Goal: Task Accomplishment & Management: Complete application form

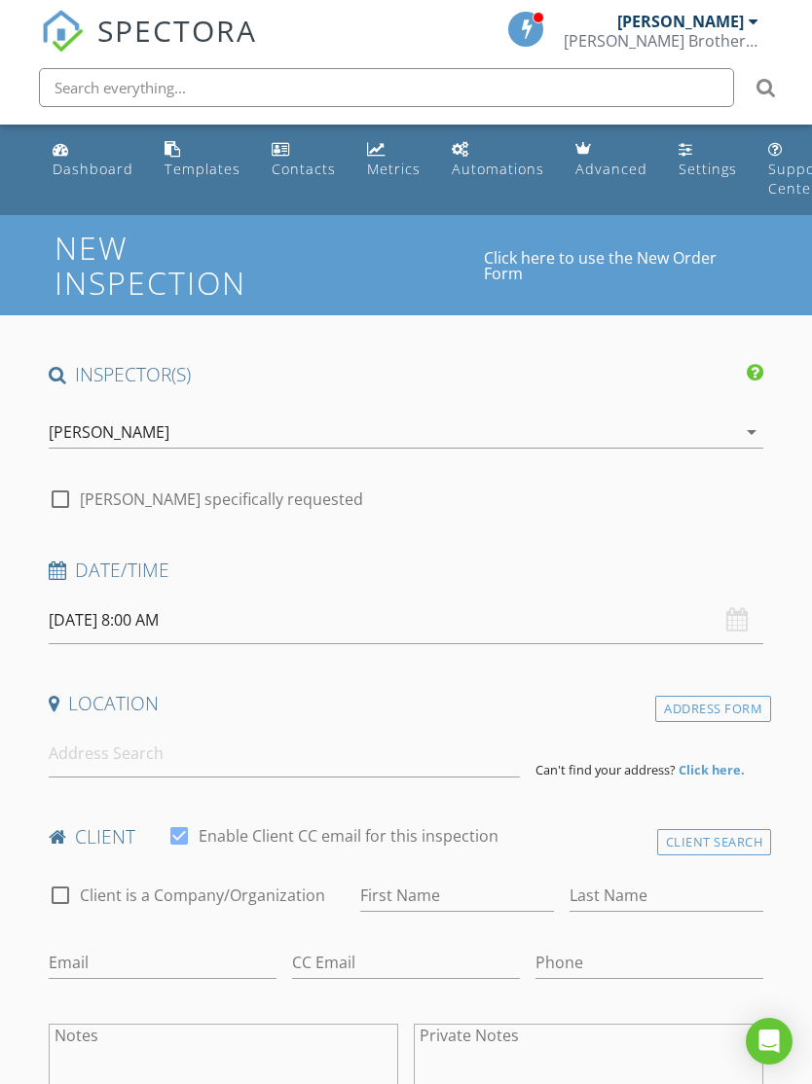
click at [737, 434] on div "arrow_drop_down" at bounding box center [749, 431] width 27 height 23
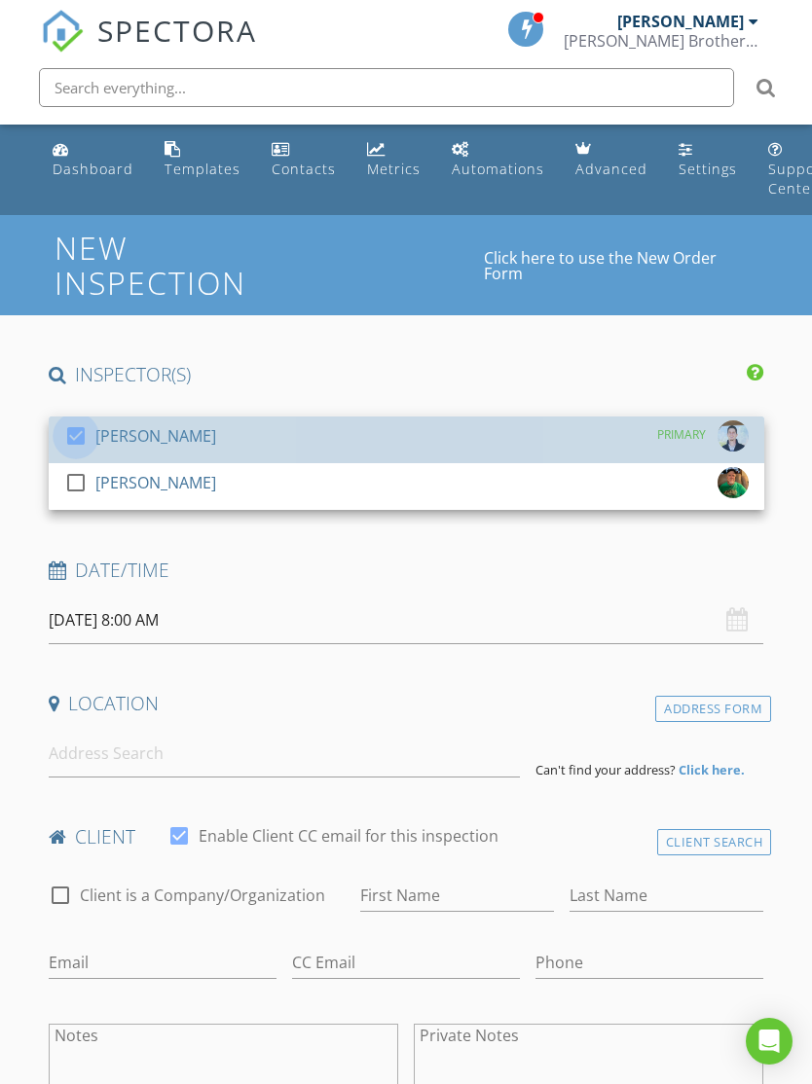
click at [90, 433] on div at bounding box center [75, 435] width 33 height 33
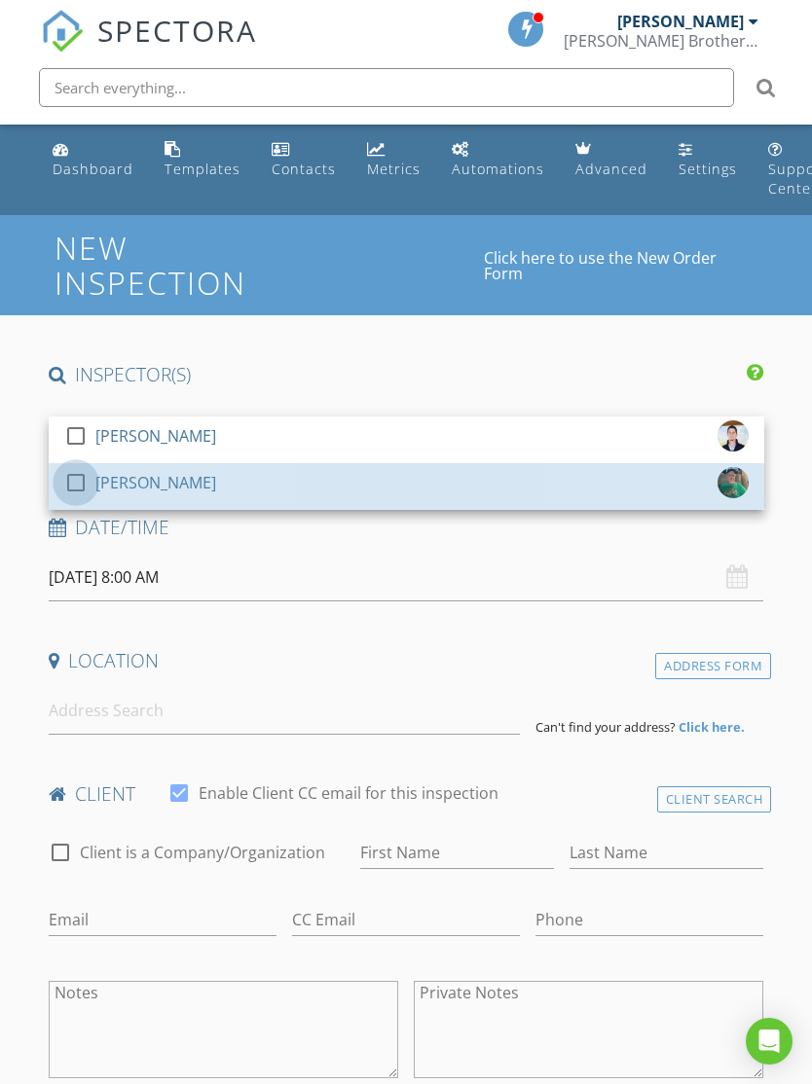
click at [83, 482] on div at bounding box center [75, 482] width 33 height 33
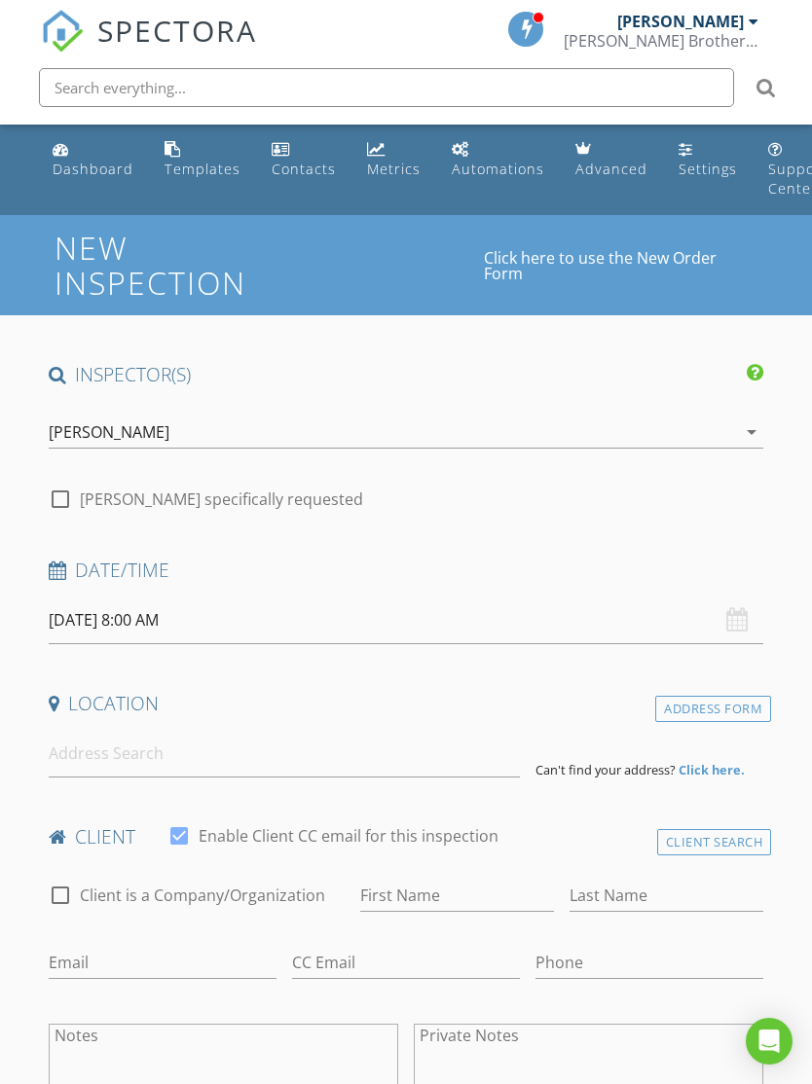
click at [723, 620] on input "[DATE] 8:00 AM" at bounding box center [406, 621] width 715 height 48
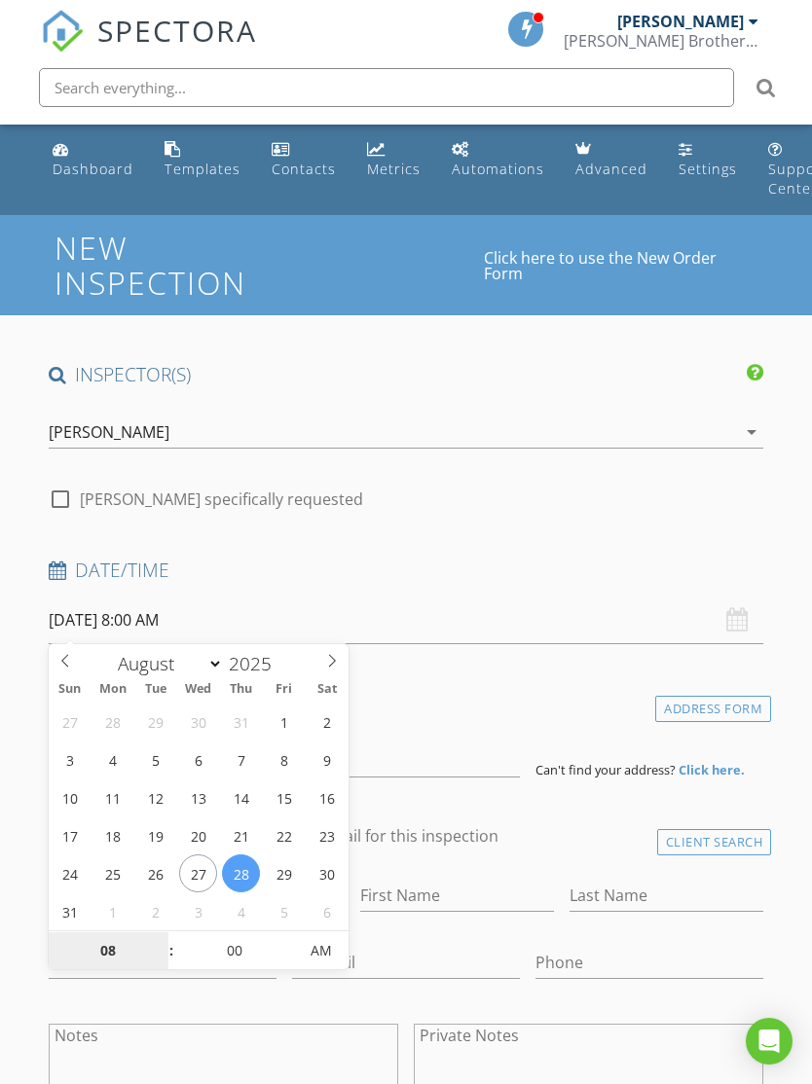
select select "8"
type input "[DATE] 8:00 AM"
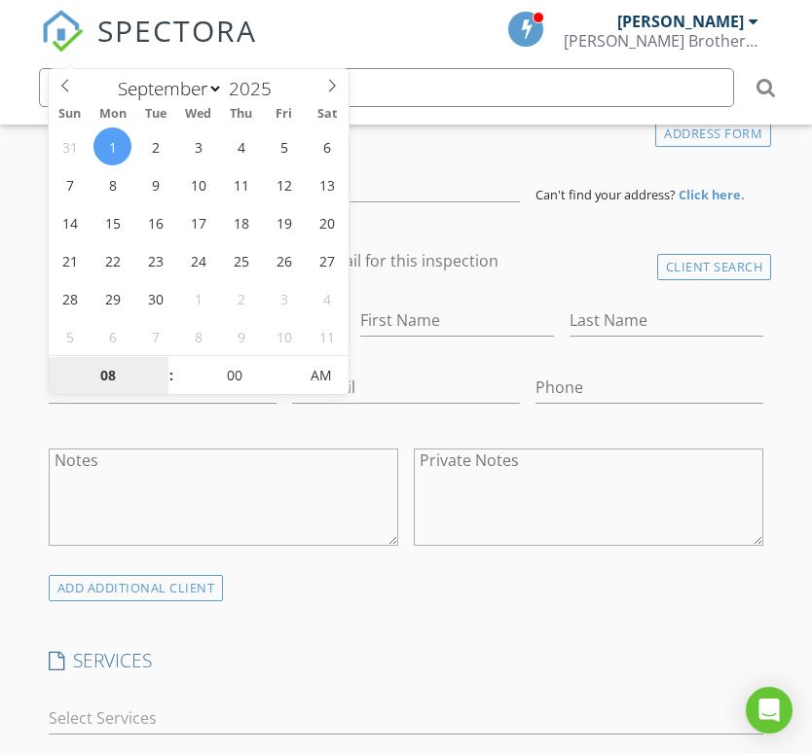
type input "9"
type input "[DATE] 9:00 AM"
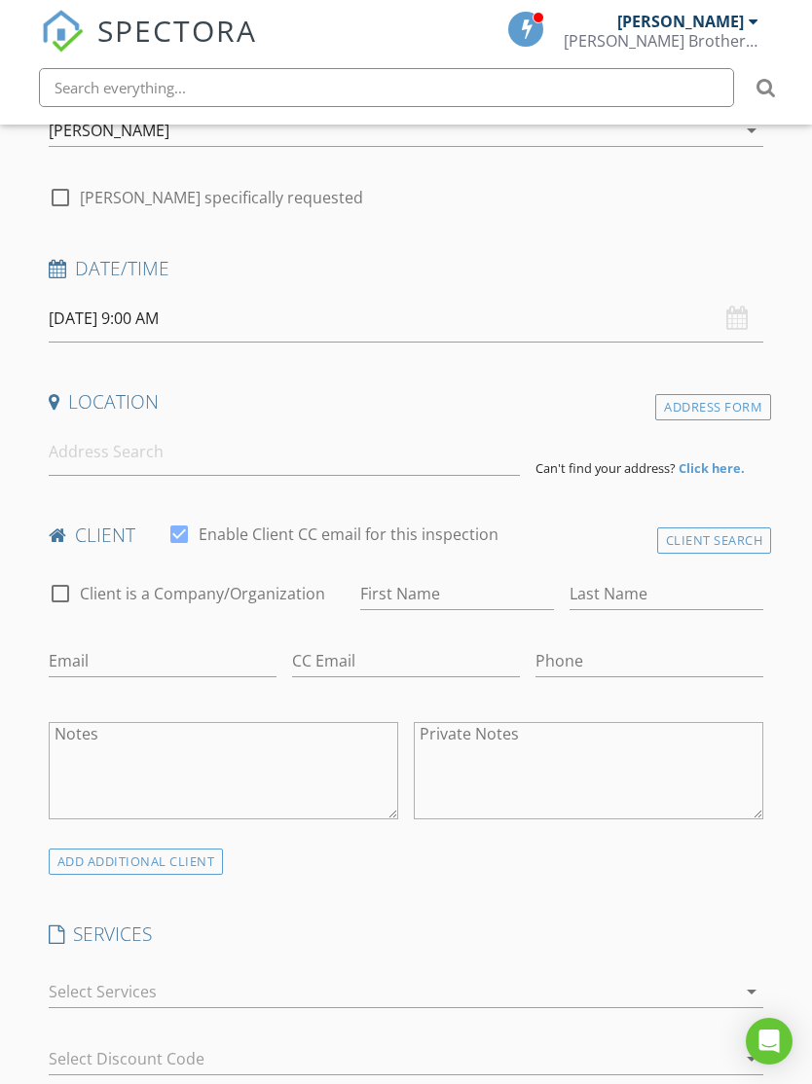
scroll to position [300, 0]
click at [138, 473] on input at bounding box center [284, 454] width 471 height 48
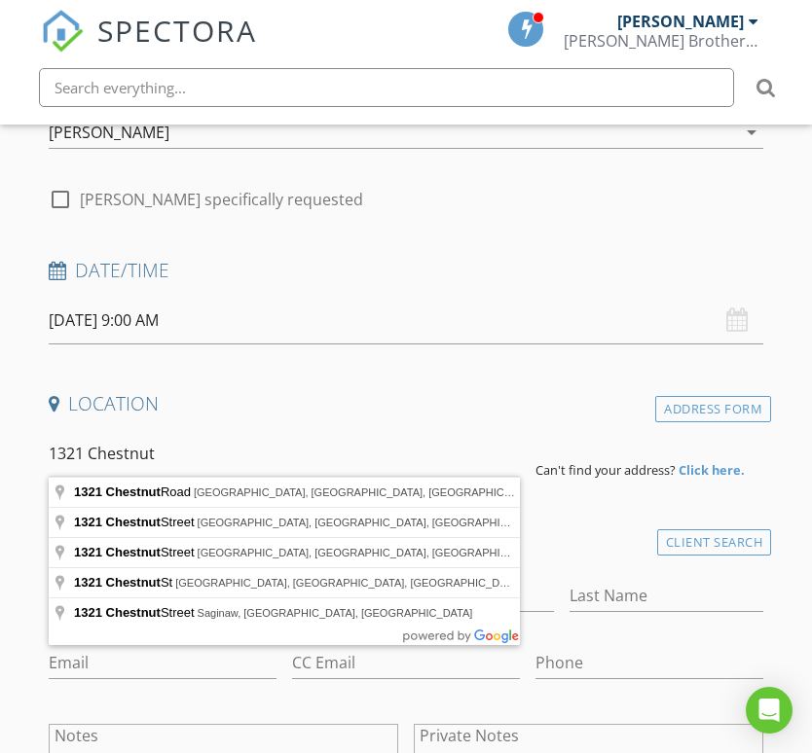
type input "[STREET_ADDRESS]"
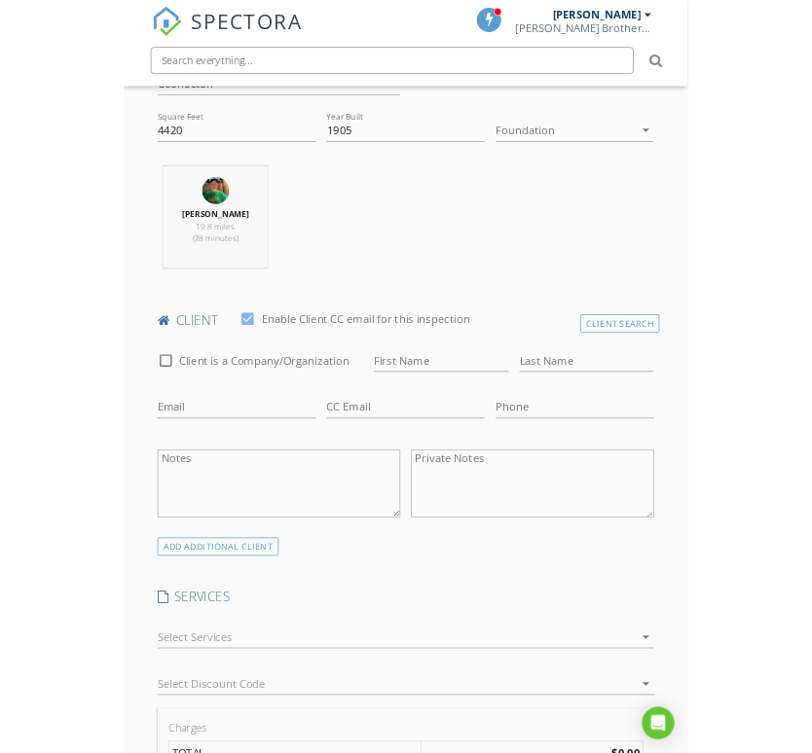
scroll to position [776, 0]
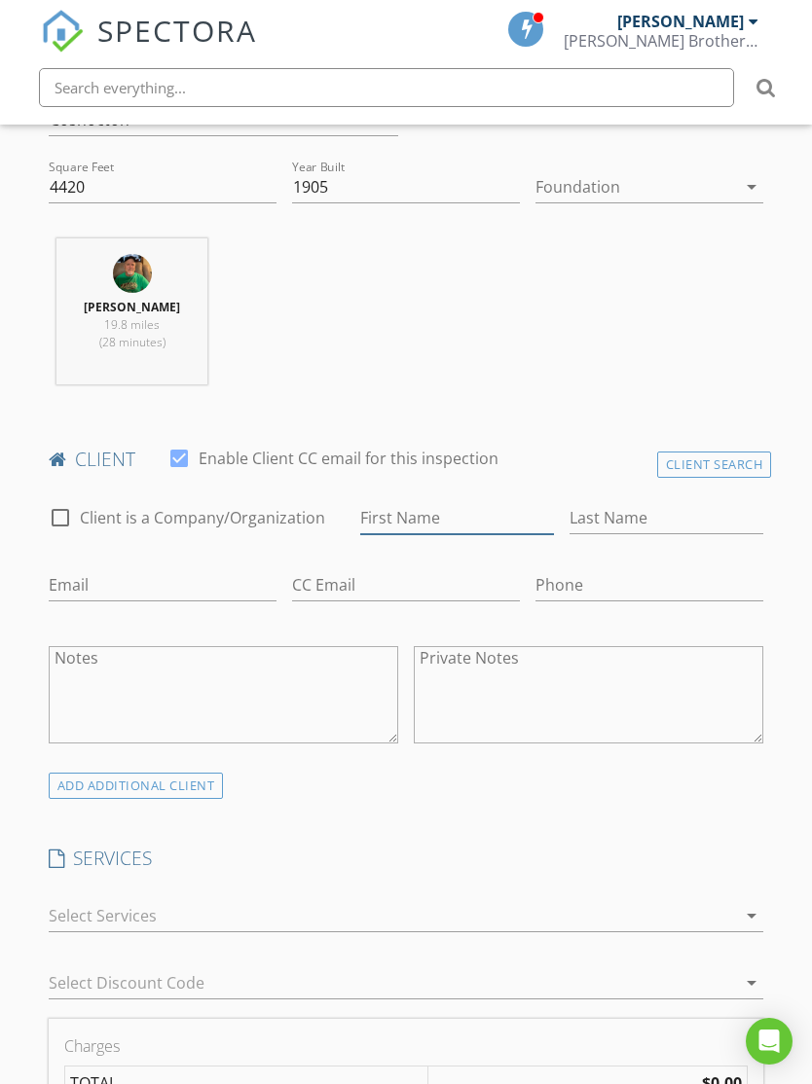
click at [428, 521] on input "First Name" at bounding box center [457, 518] width 194 height 32
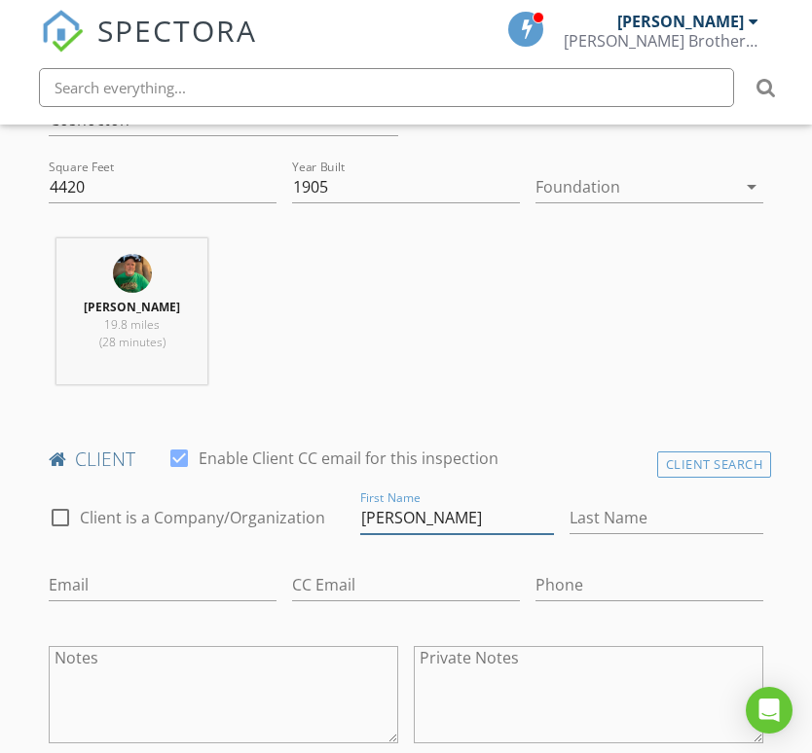
type input "[PERSON_NAME]"
click at [632, 527] on input "Last Name" at bounding box center [666, 518] width 194 height 32
type input "[PERSON_NAME]"
click at [92, 569] on input "Email" at bounding box center [163, 585] width 228 height 32
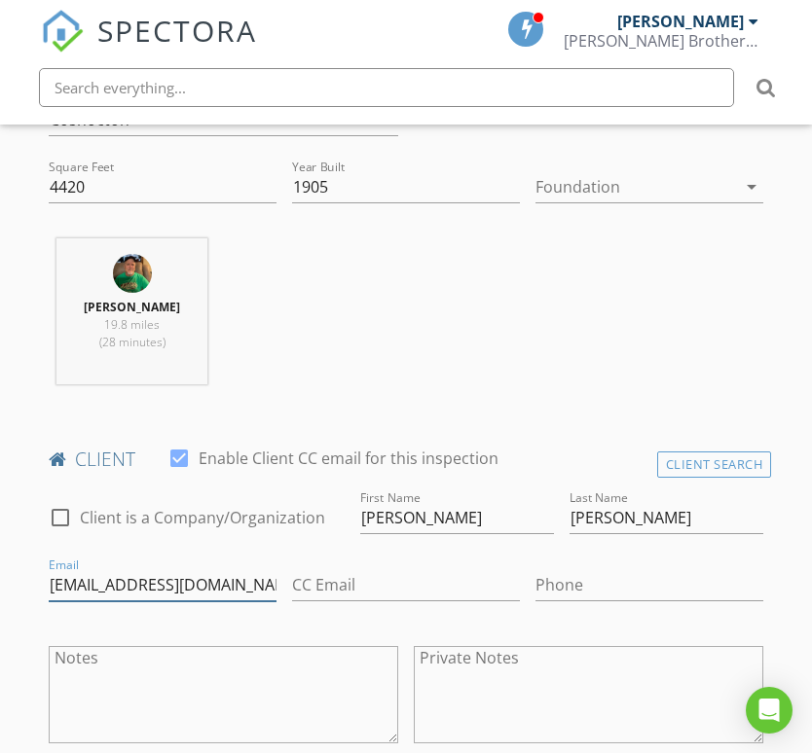
type input "Arnett330@yahoo.com"
click at [585, 583] on input "Phone" at bounding box center [649, 585] width 228 height 32
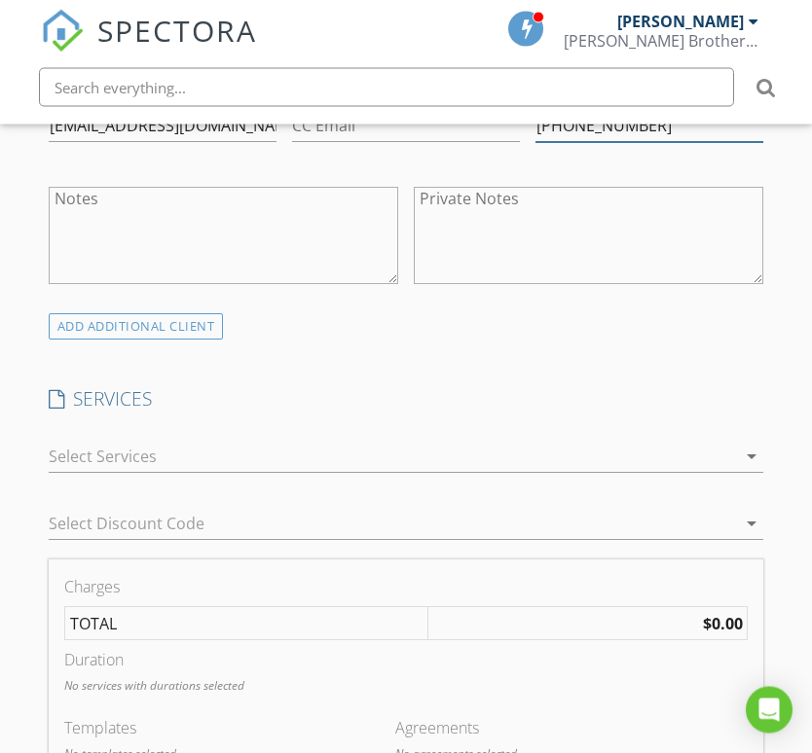
scroll to position [1252, 0]
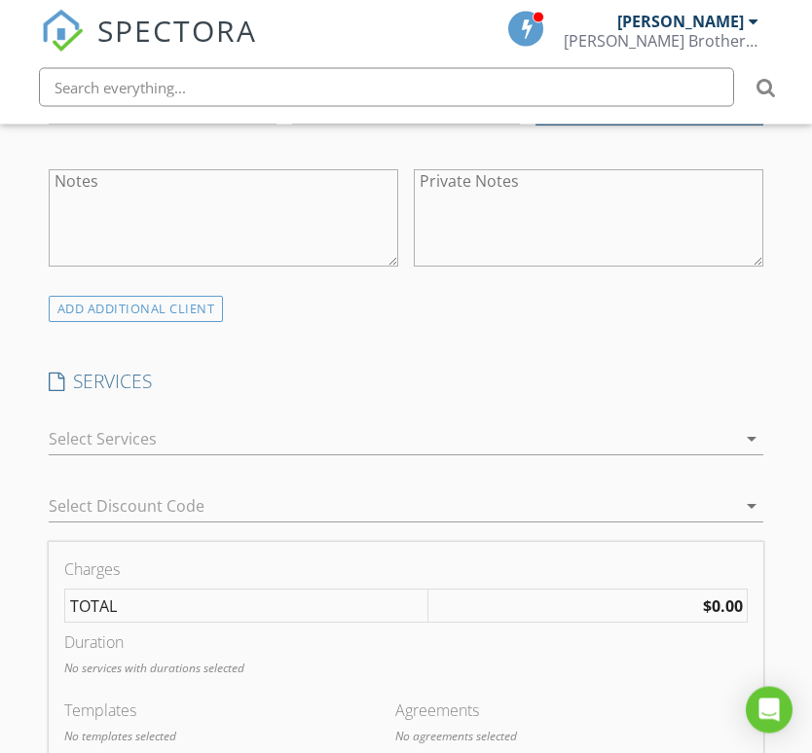
type input "[PHONE_NUMBER]"
click at [751, 440] on icon "arrow_drop_down" at bounding box center [751, 439] width 23 height 23
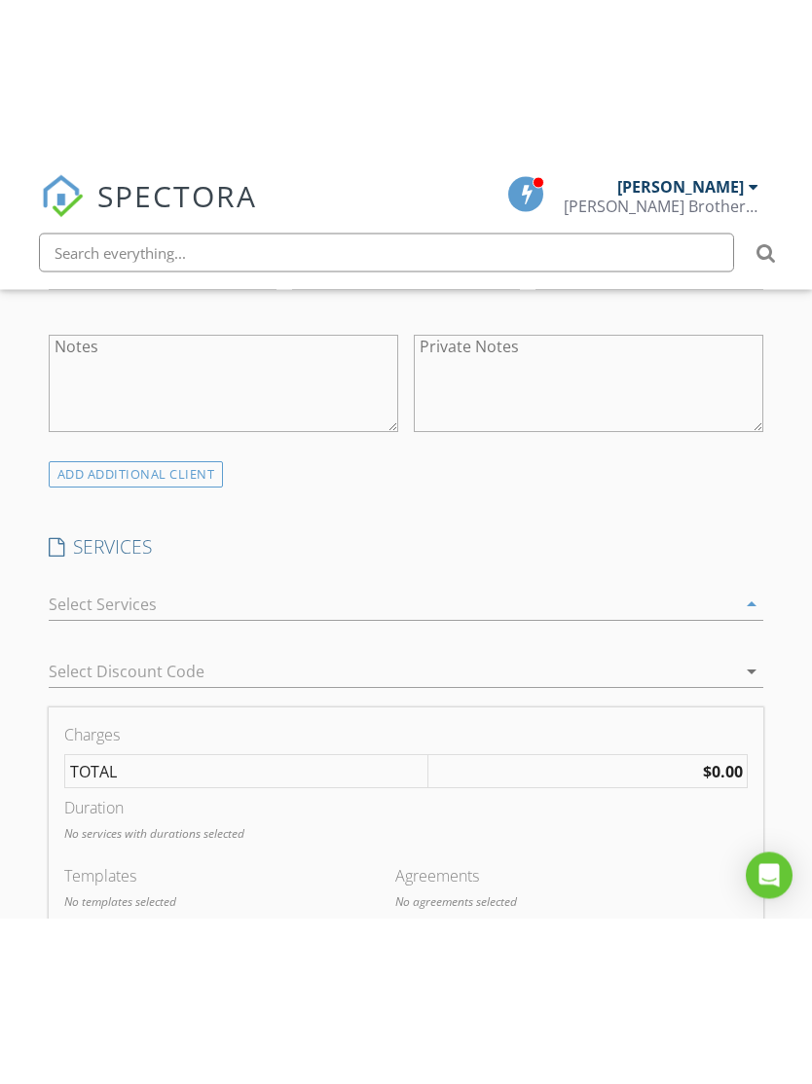
scroll to position [1253, 0]
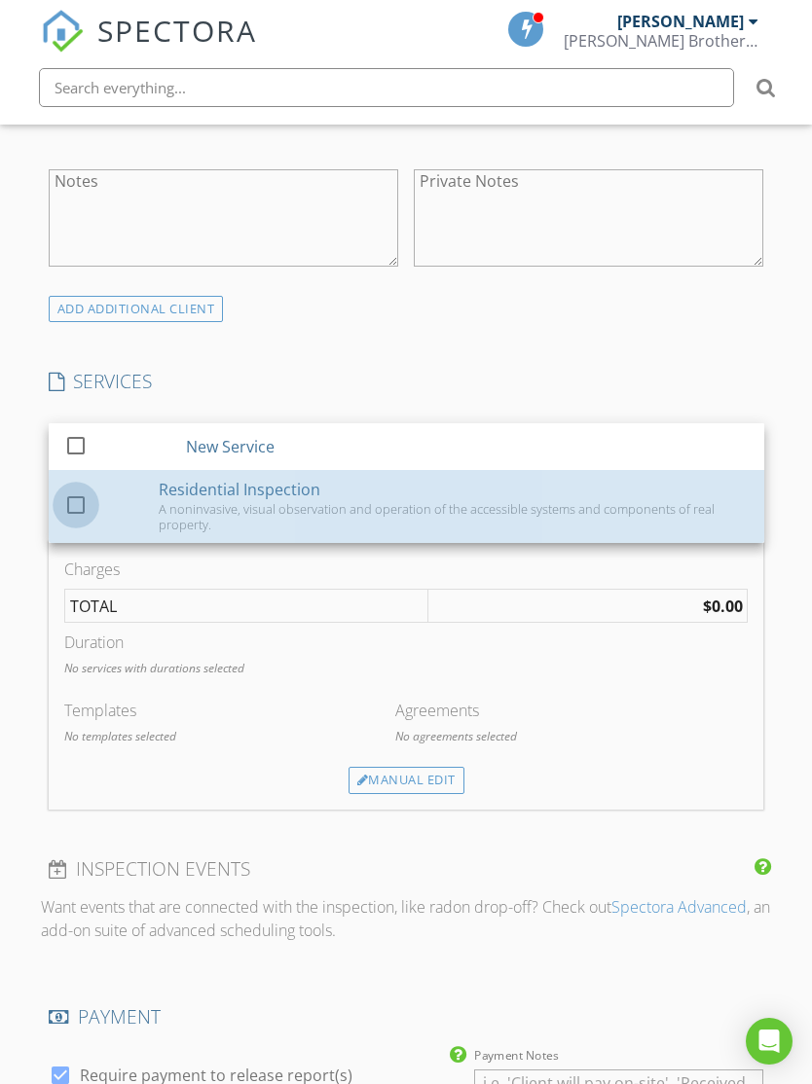
click at [87, 504] on div at bounding box center [75, 505] width 33 height 33
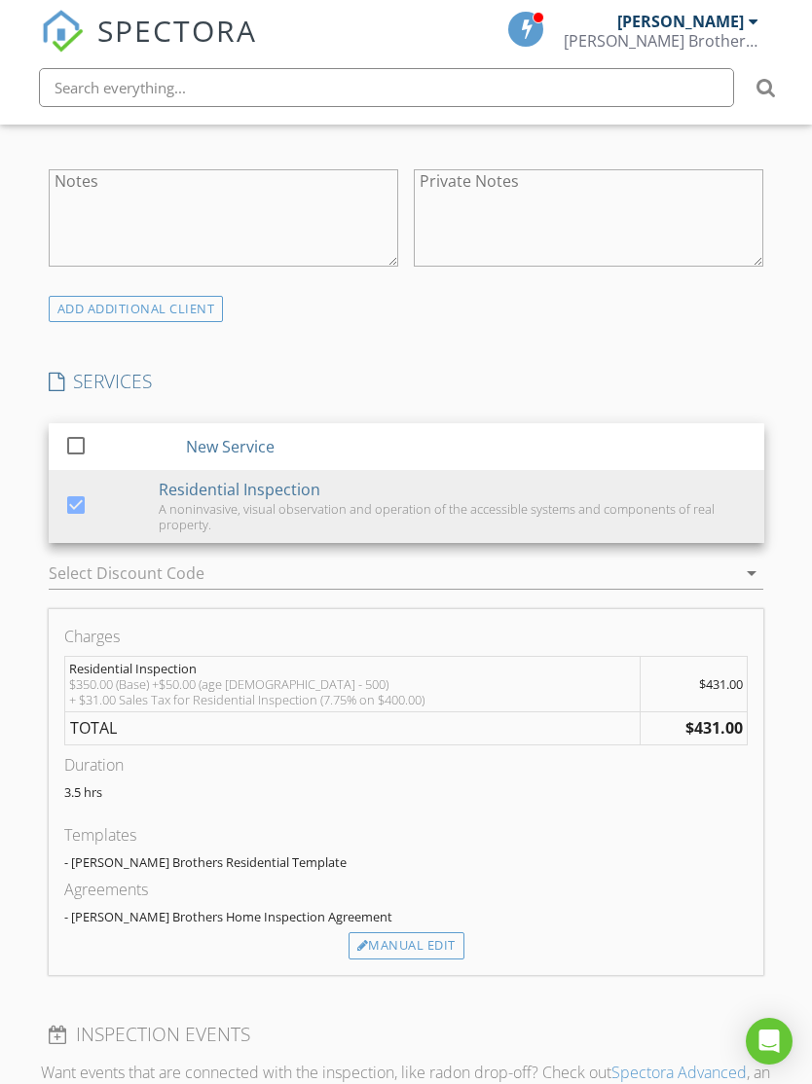
click at [507, 340] on div "INSPECTOR(S) check_box_outline_blank Thomas Kistler check_box George Kistler PR…" at bounding box center [406, 695] width 731 height 3172
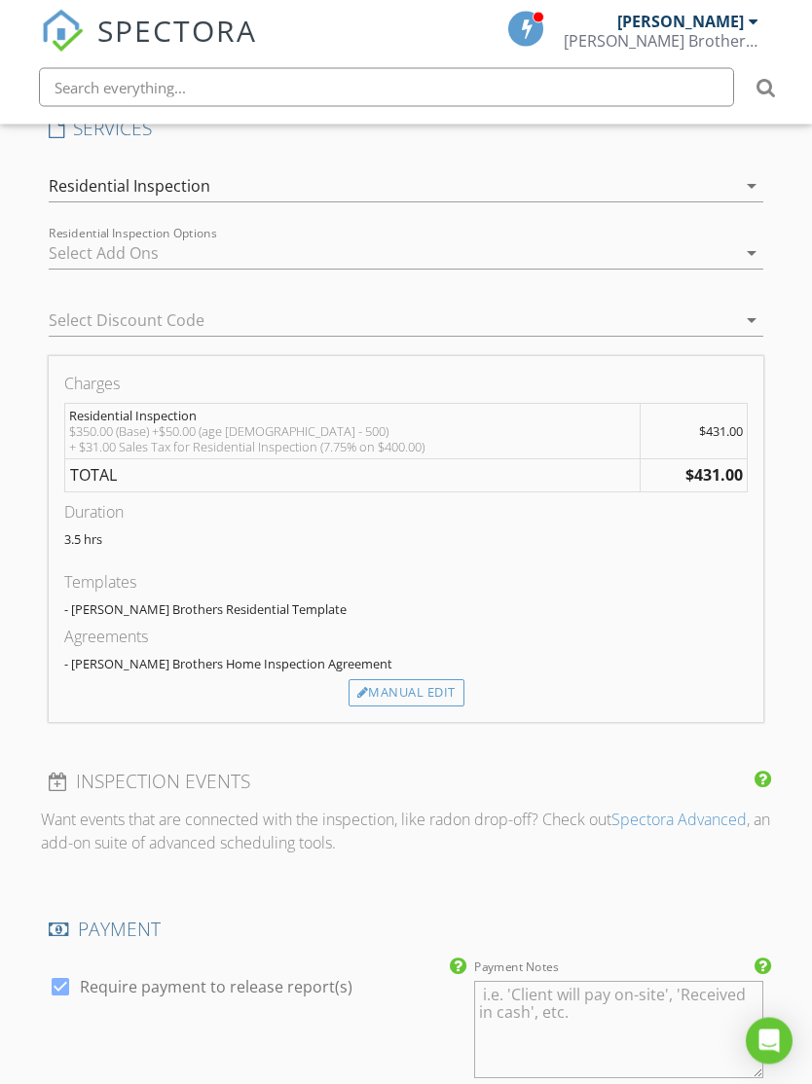
scroll to position [1515, 0]
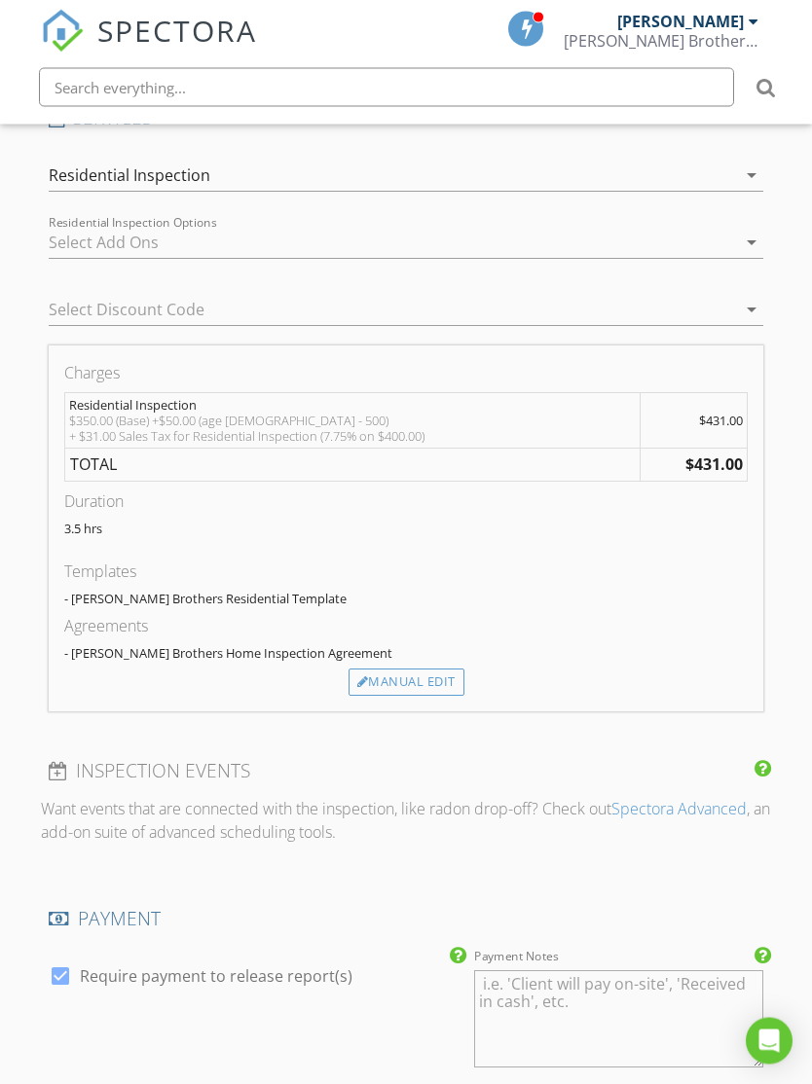
click at [757, 237] on icon "arrow_drop_down" at bounding box center [751, 243] width 23 height 23
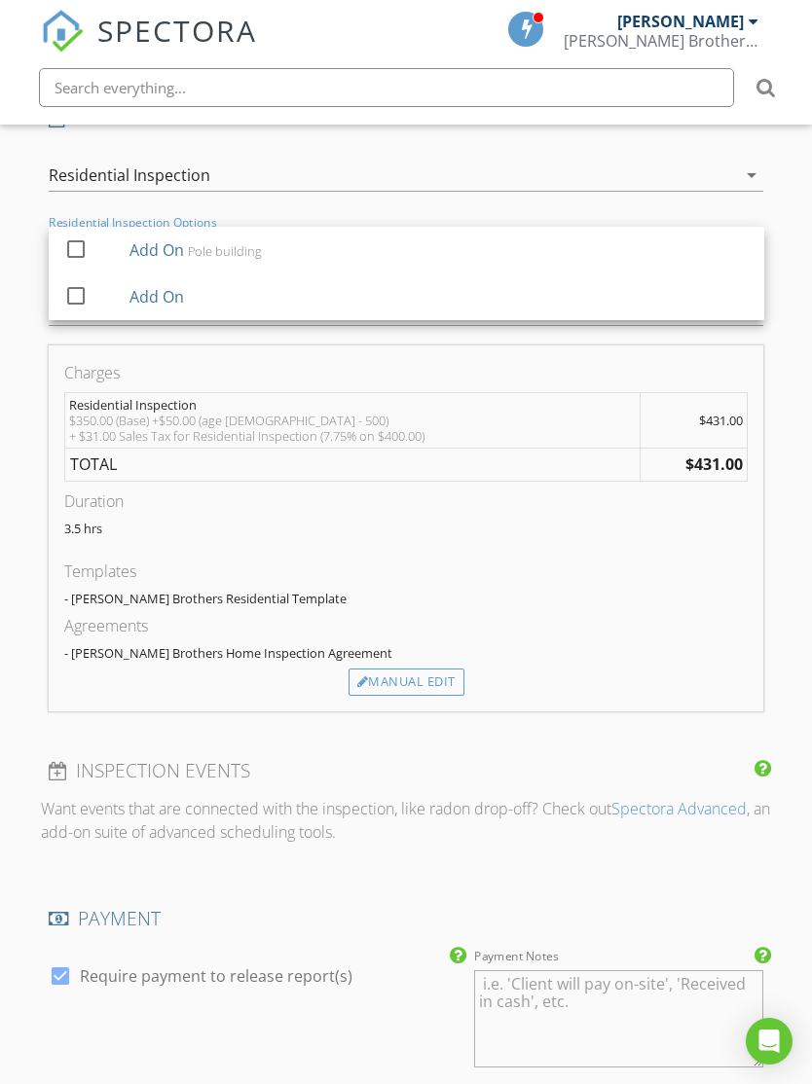
click at [644, 204] on div at bounding box center [406, 206] width 715 height 12
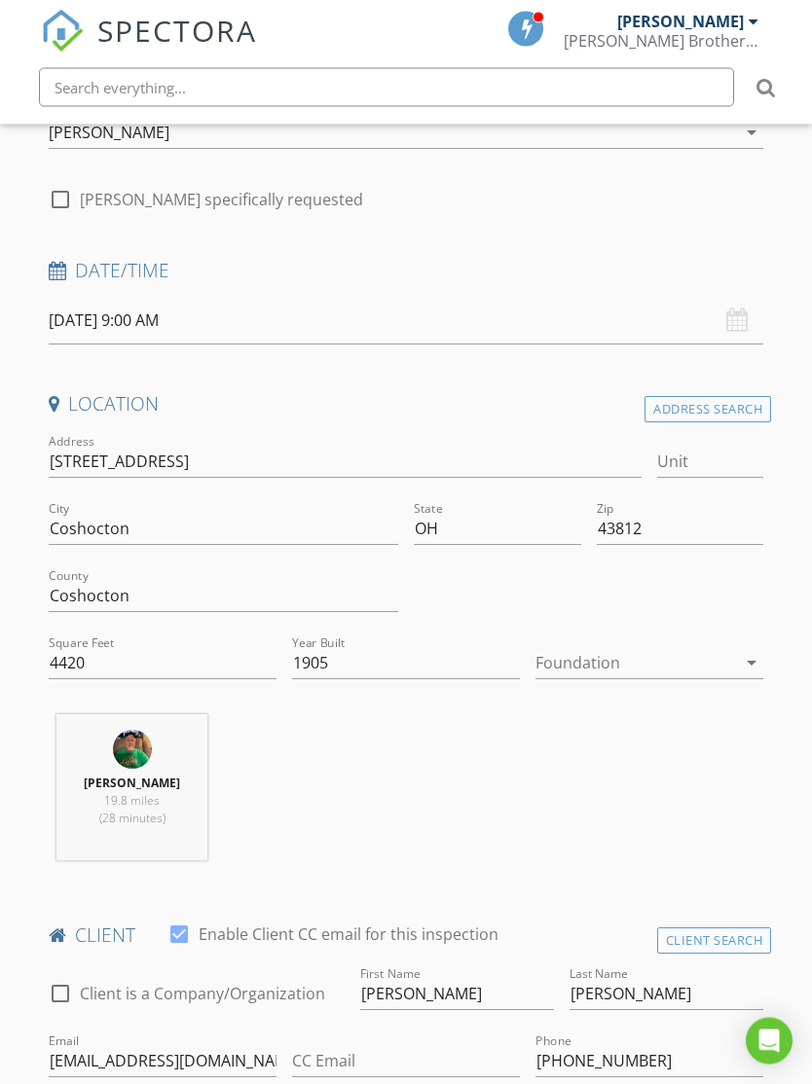
scroll to position [300, 0]
click at [757, 659] on icon "arrow_drop_down" at bounding box center [751, 662] width 23 height 23
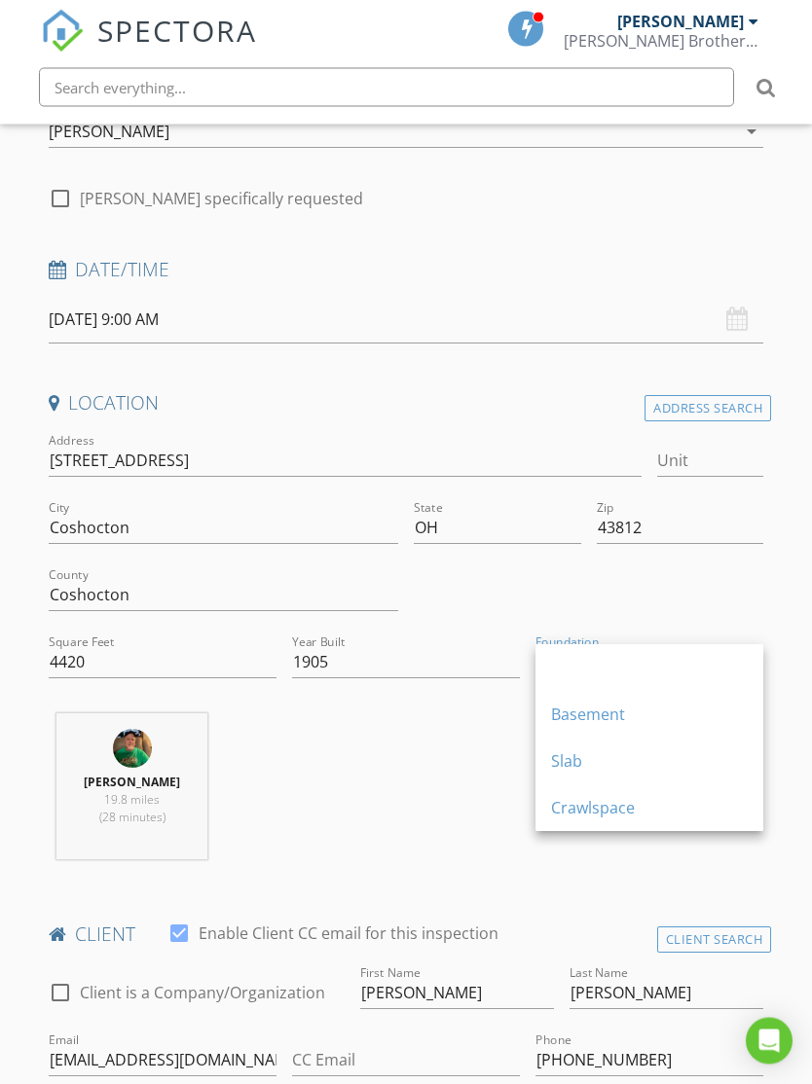
scroll to position [301, 0]
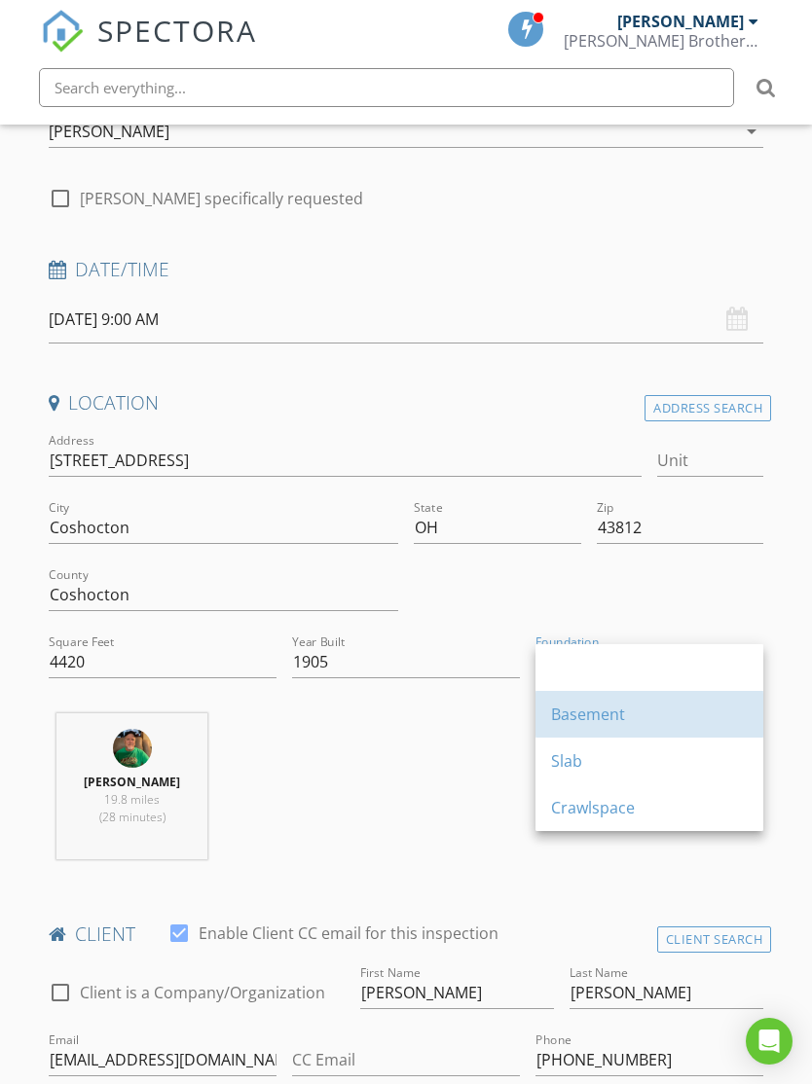
click at [595, 724] on div "Basement" at bounding box center [649, 714] width 197 height 23
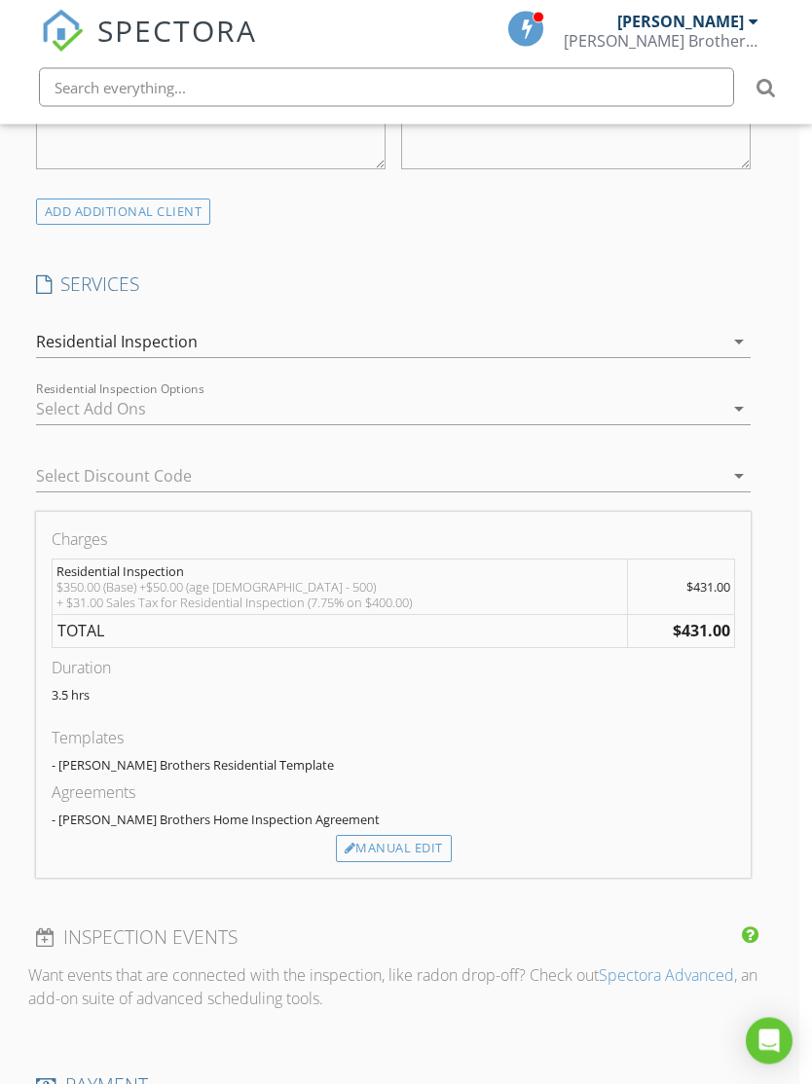
scroll to position [1350, 14]
click at [411, 835] on div "Manual Edit" at bounding box center [393, 848] width 116 height 27
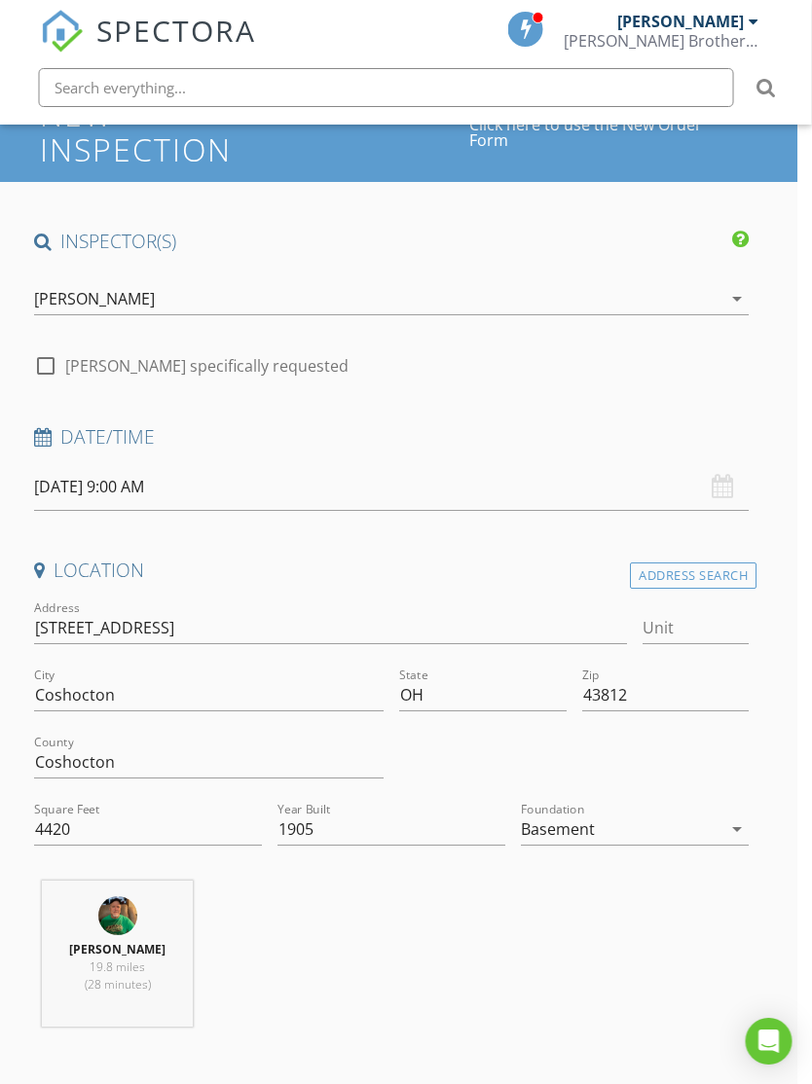
scroll to position [0, 14]
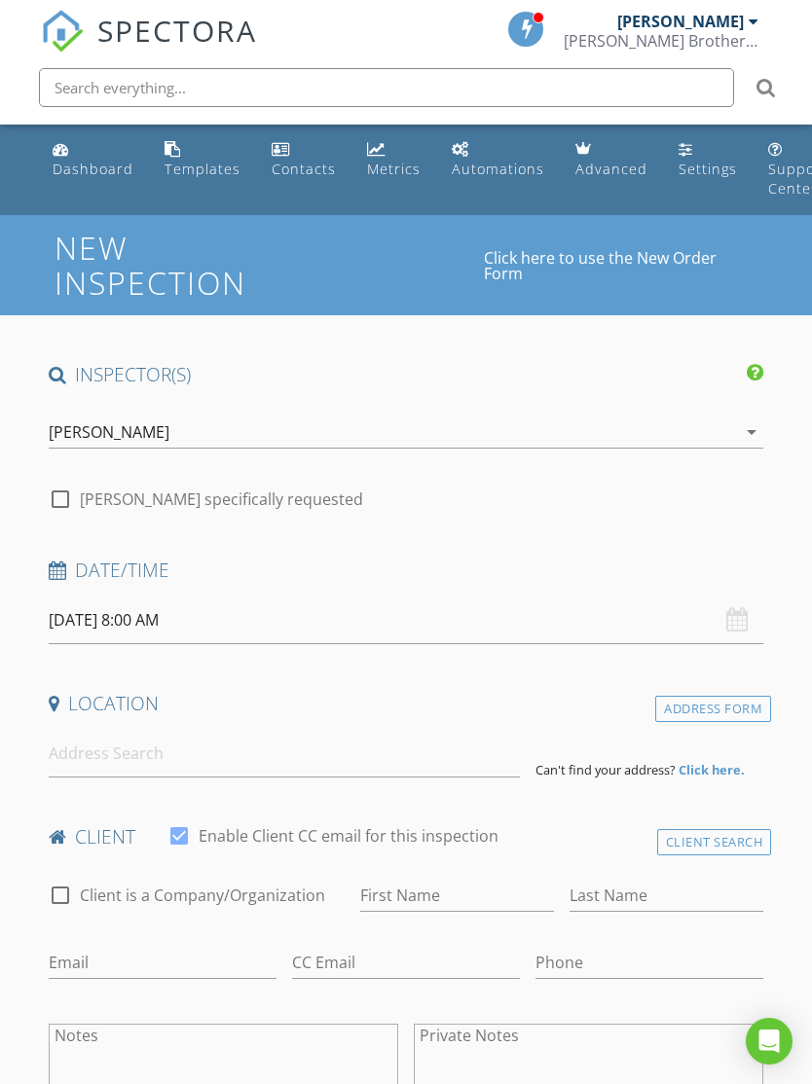
click at [755, 438] on icon "arrow_drop_down" at bounding box center [751, 431] width 23 height 23
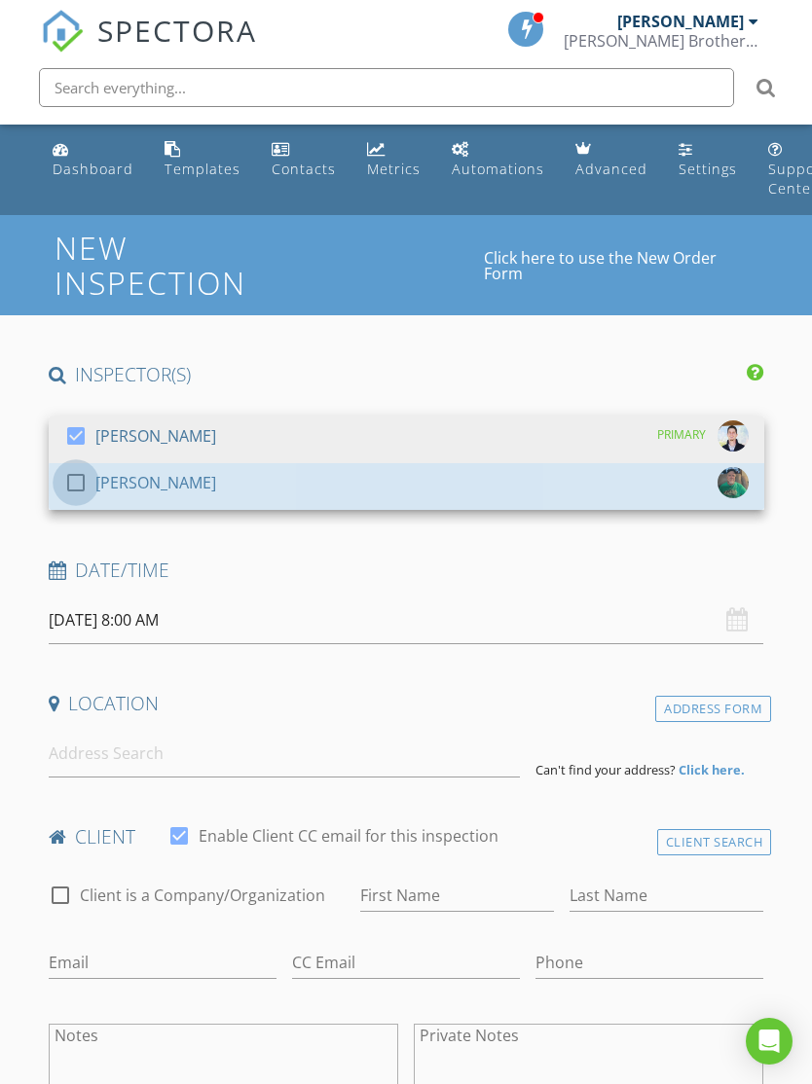
click at [84, 485] on div at bounding box center [75, 482] width 33 height 33
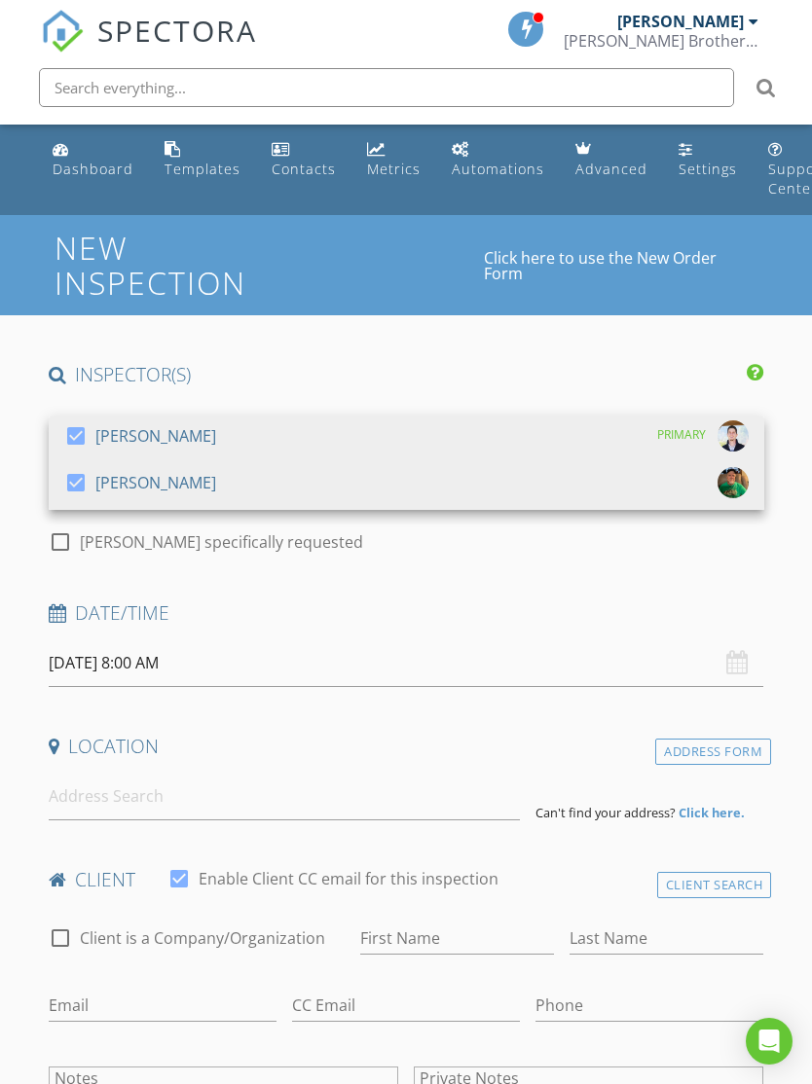
click at [83, 432] on div at bounding box center [75, 435] width 33 height 33
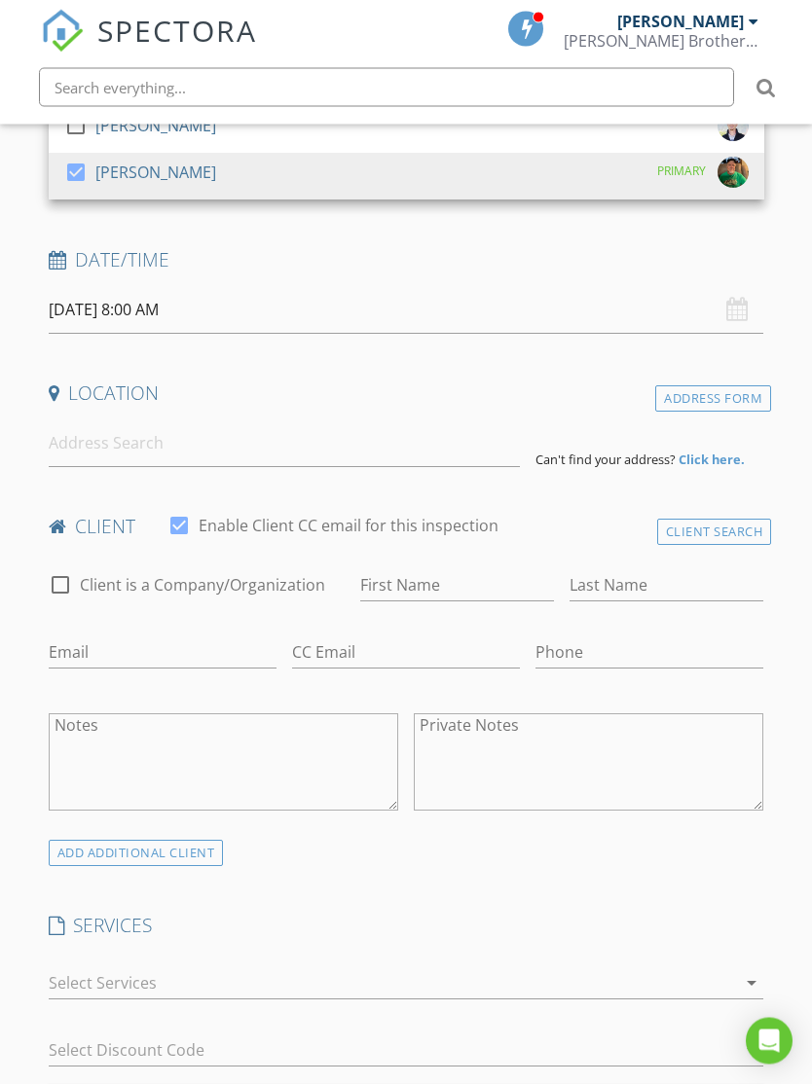
scroll to position [310, 0]
click at [724, 305] on input "08/28/2025 8:00 AM" at bounding box center [406, 310] width 715 height 48
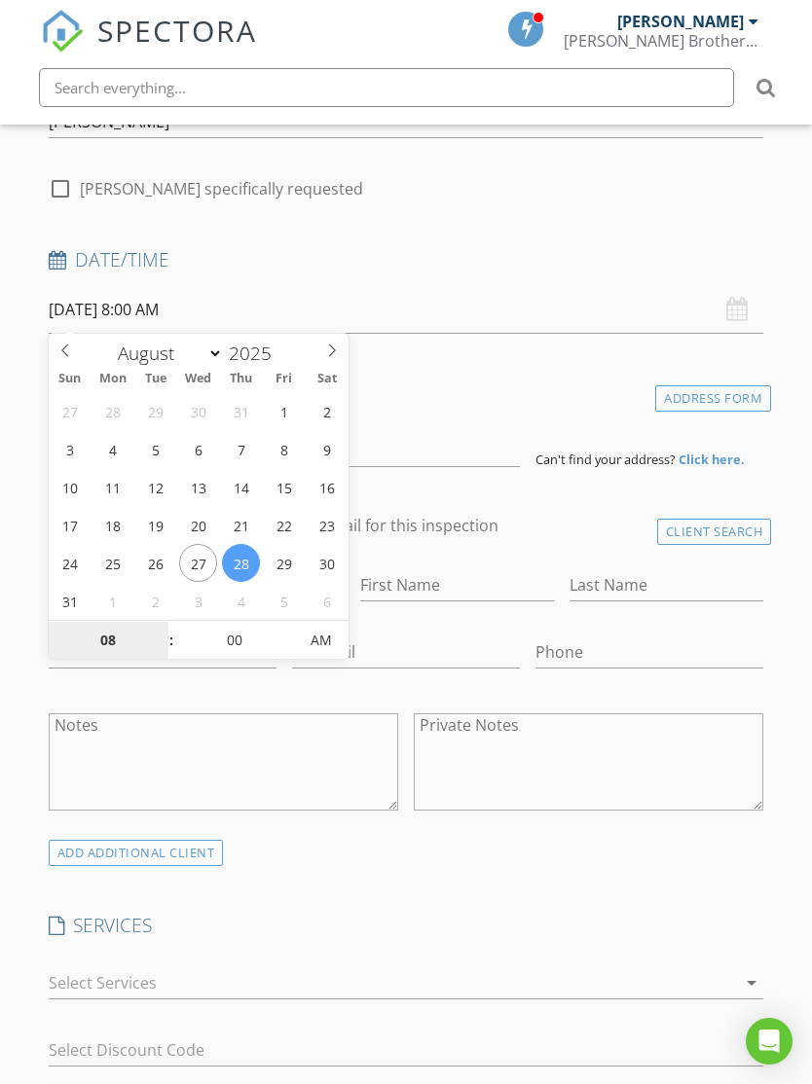
select select "8"
type input "09/01/2025 8:00 AM"
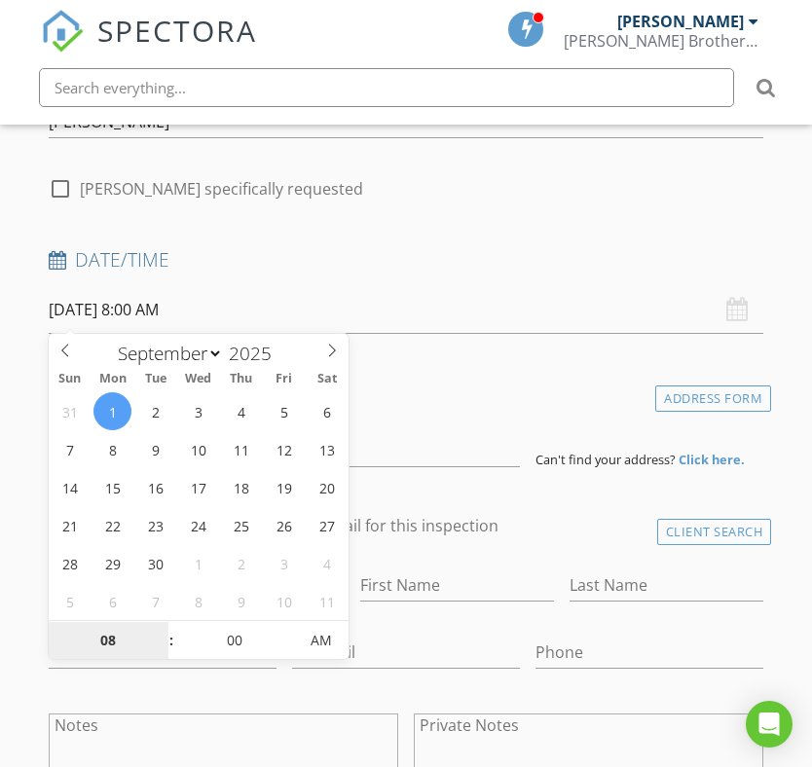
click at [113, 630] on input "08" at bounding box center [109, 641] width 120 height 39
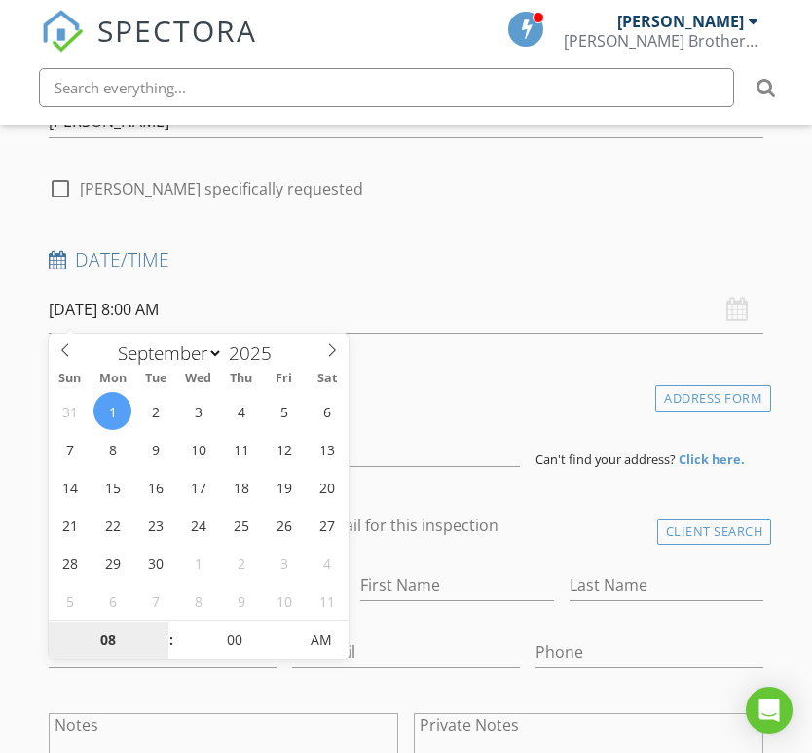
type input "9"
type input "[DATE] 9:00 AM"
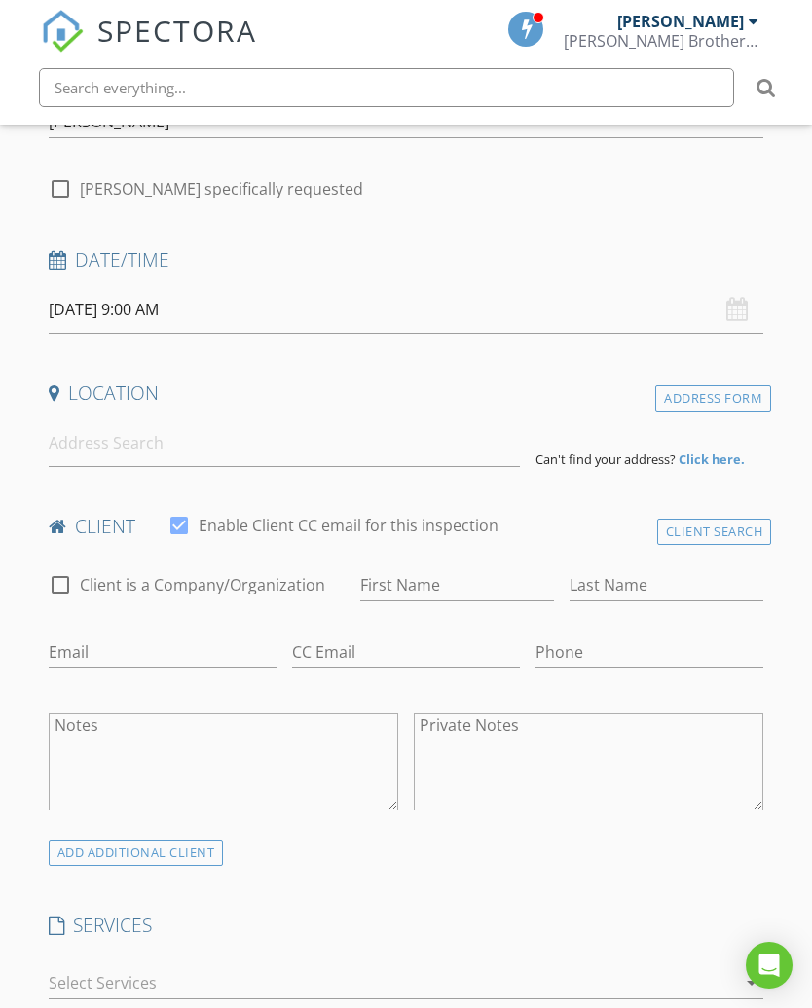
click at [566, 542] on div "client check_box Enable Client CC email for this inspection" at bounding box center [406, 533] width 731 height 39
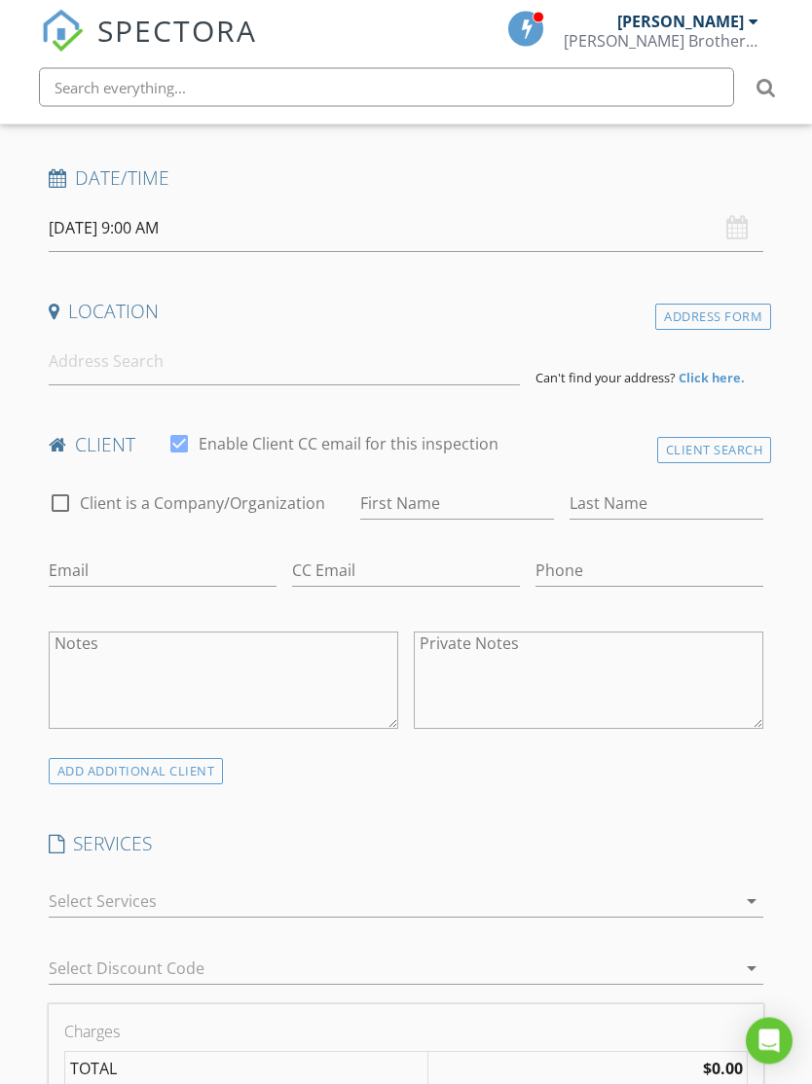
scroll to position [392, 0]
click at [111, 356] on input at bounding box center [284, 362] width 471 height 48
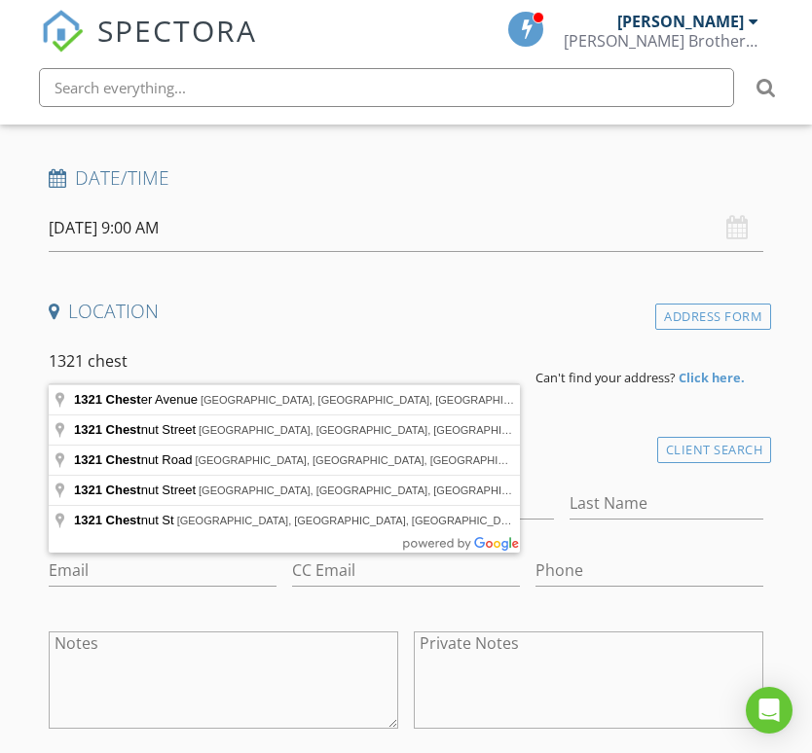
type input "1321 Chestnut Street, Coshocton, OH, USA"
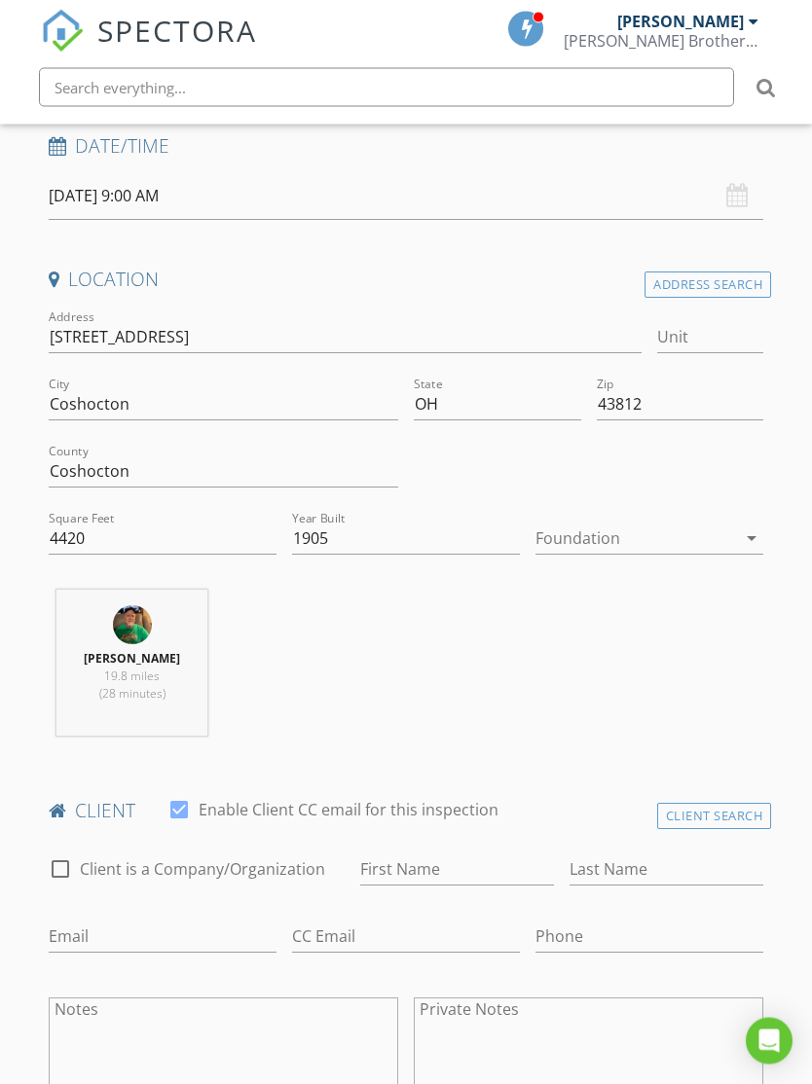
scroll to position [415, 0]
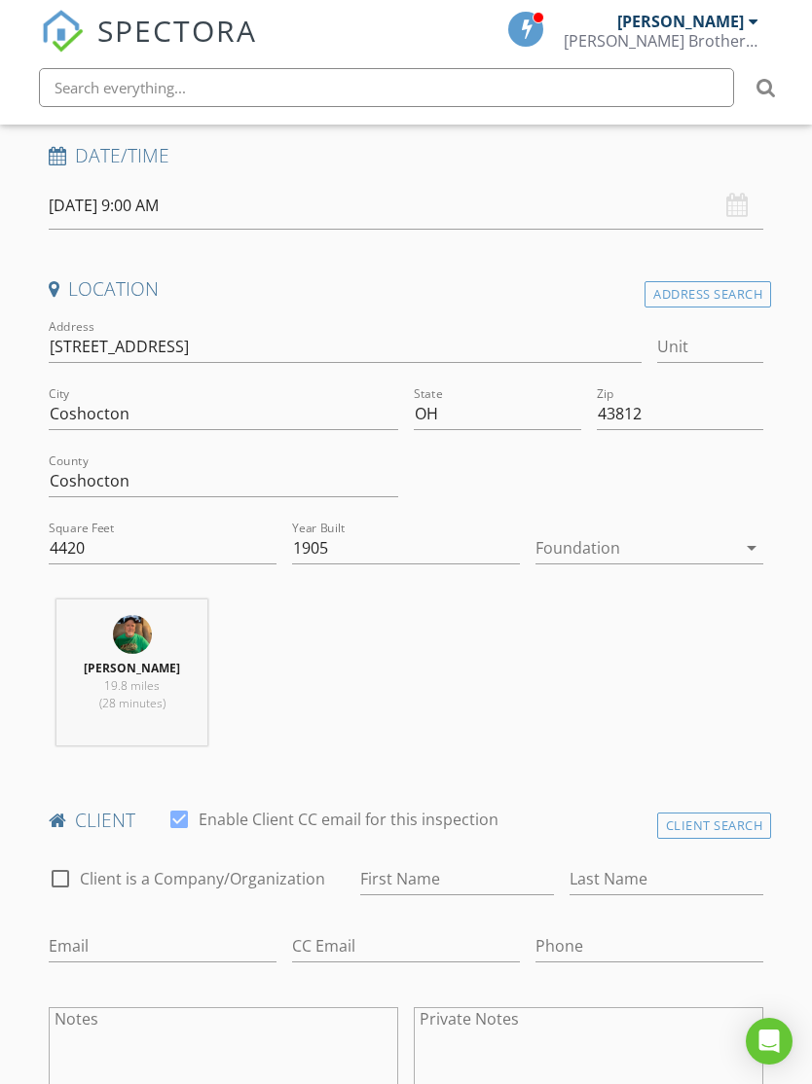
click at [747, 544] on icon "arrow_drop_down" at bounding box center [751, 547] width 23 height 23
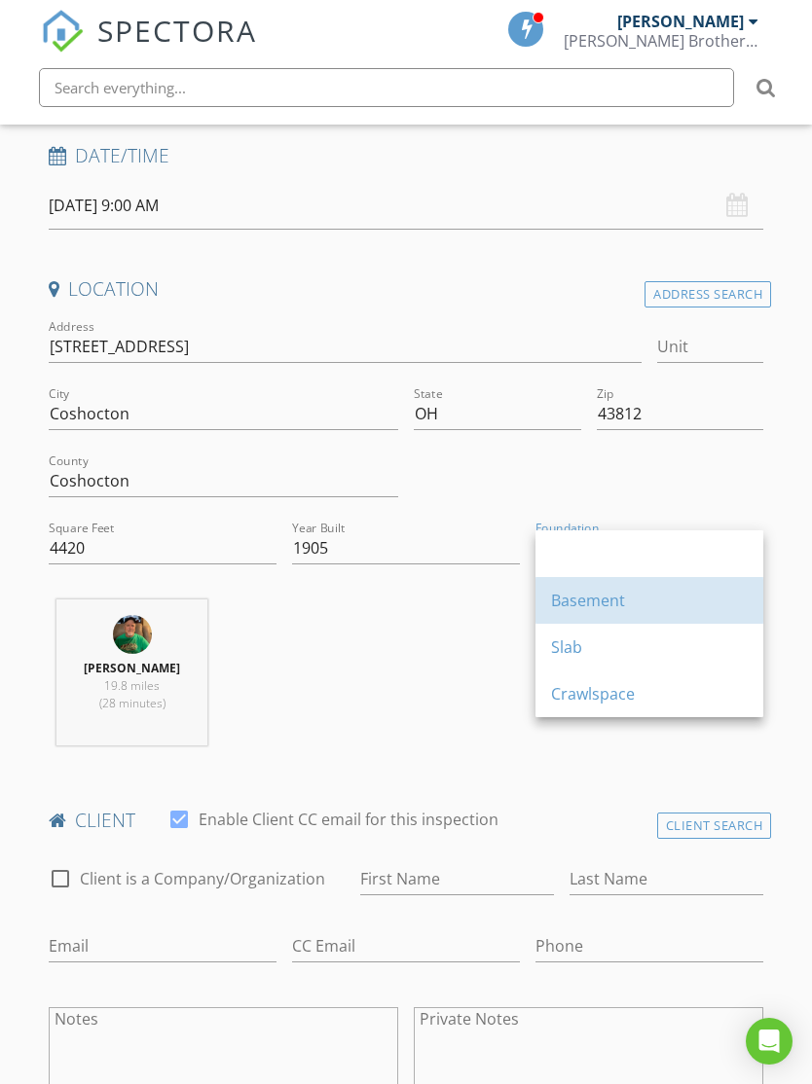
click at [608, 599] on div "Basement" at bounding box center [649, 600] width 197 height 23
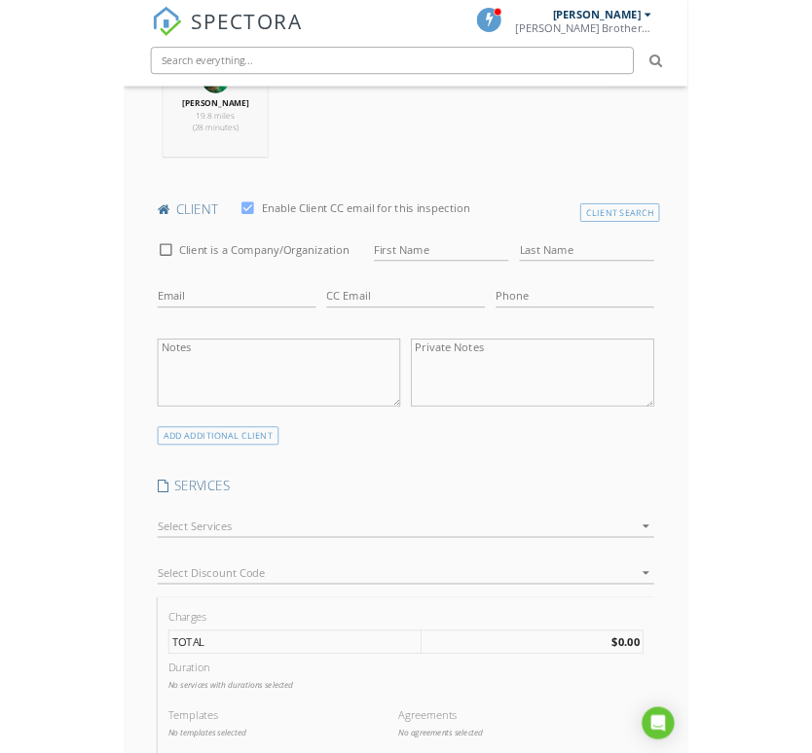
scroll to position [937, 0]
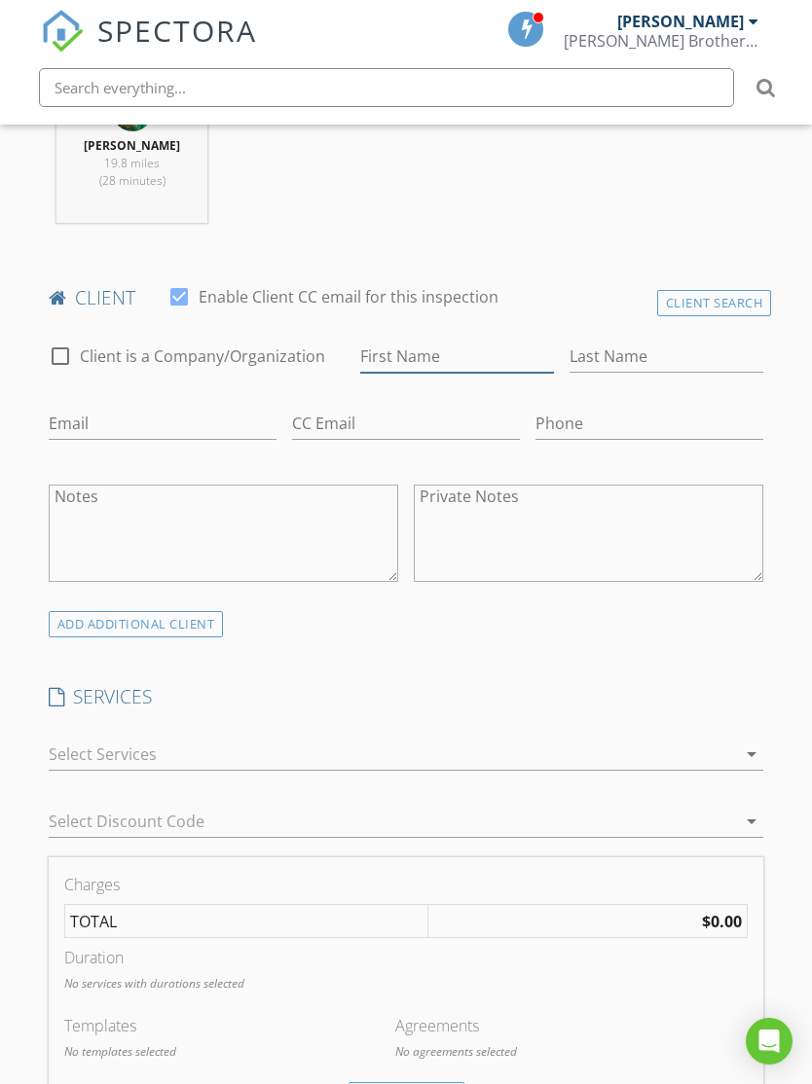
click at [443, 359] on input "First Name" at bounding box center [457, 357] width 194 height 32
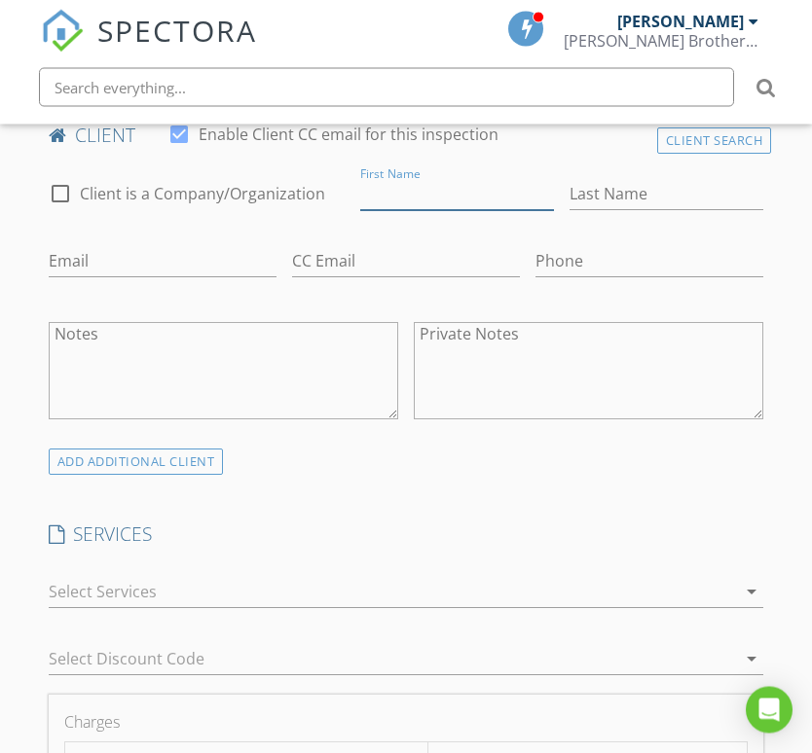
scroll to position [1104, 0]
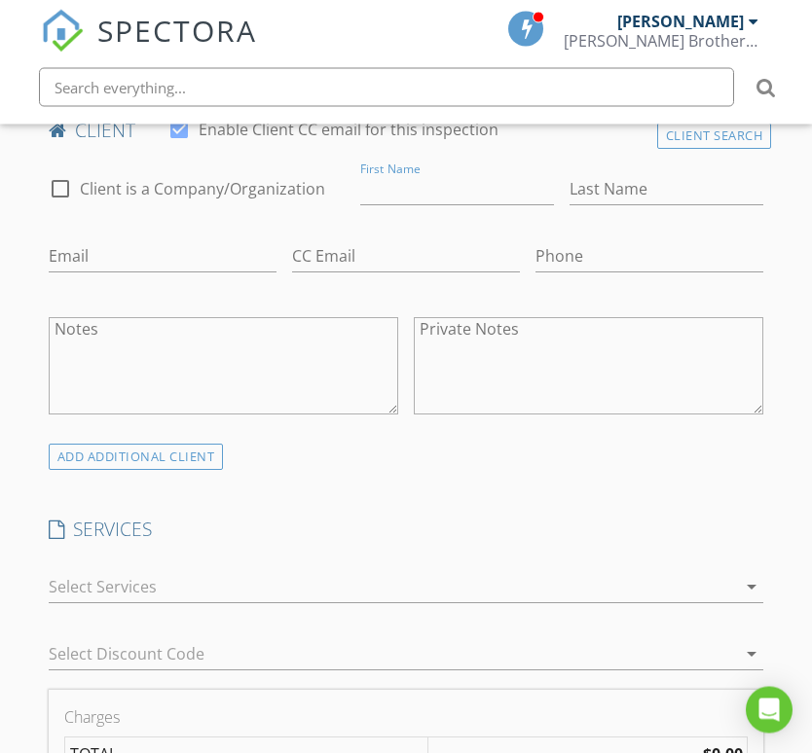
click at [742, 587] on icon "arrow_drop_down" at bounding box center [751, 587] width 23 height 23
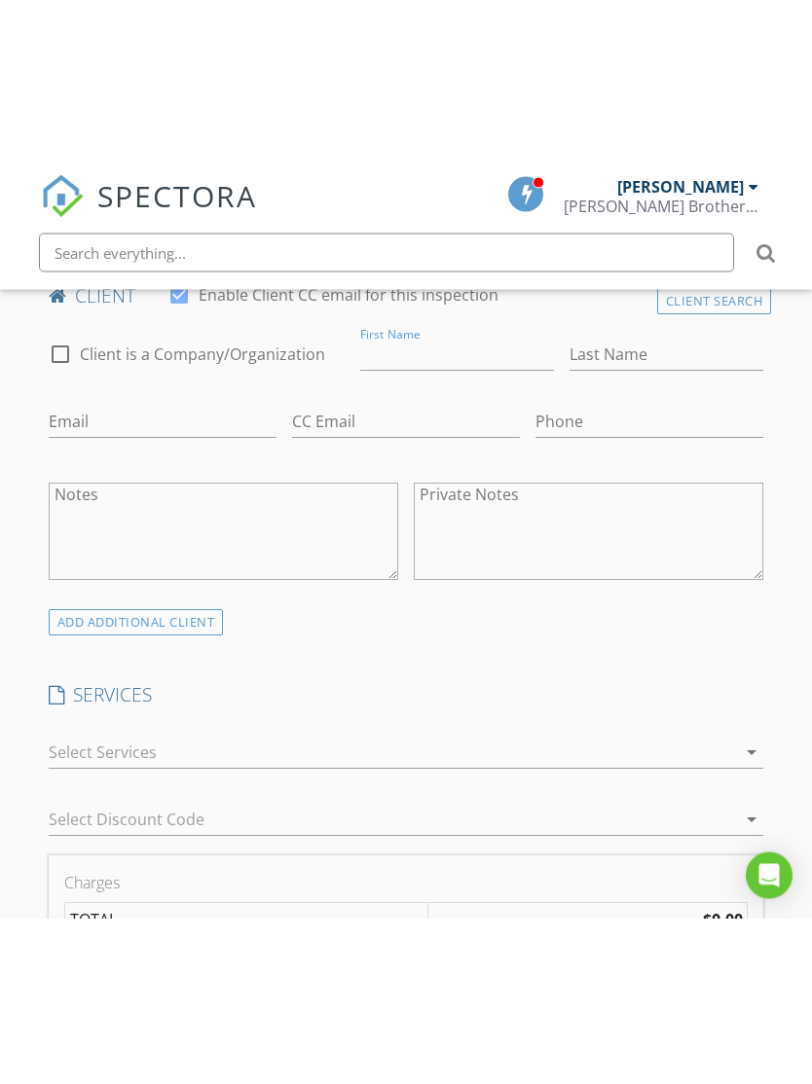
scroll to position [1105, 0]
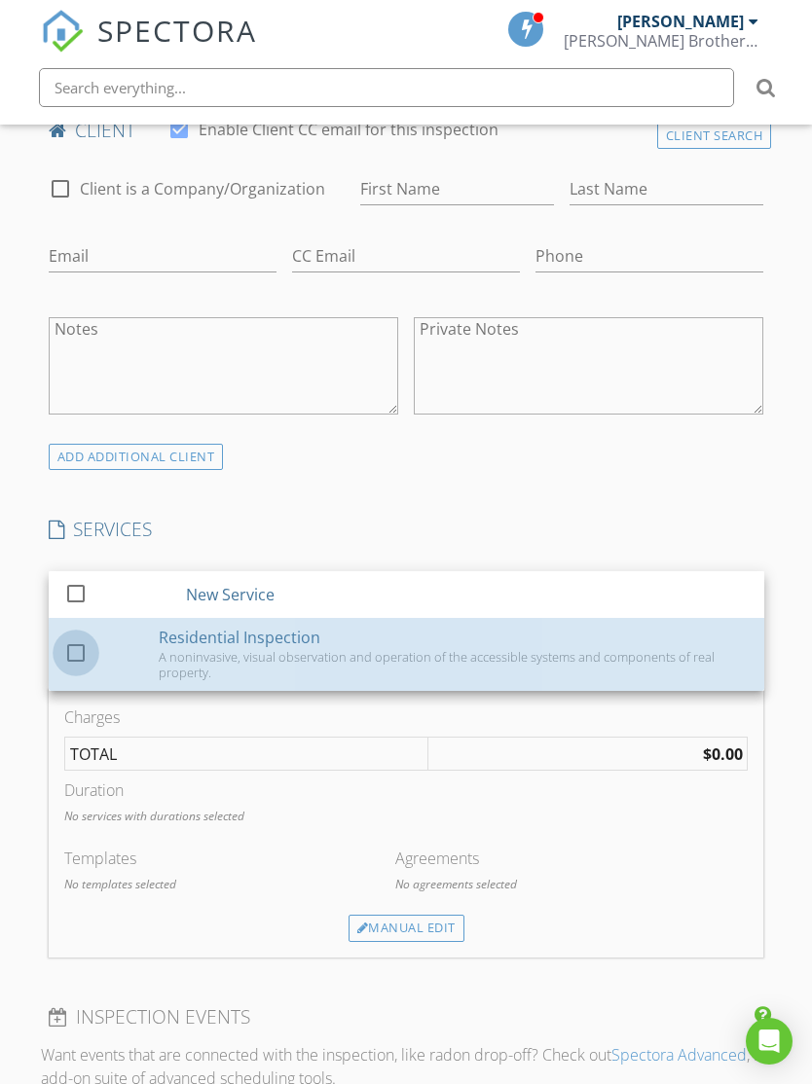
click at [74, 652] on div at bounding box center [75, 652] width 33 height 33
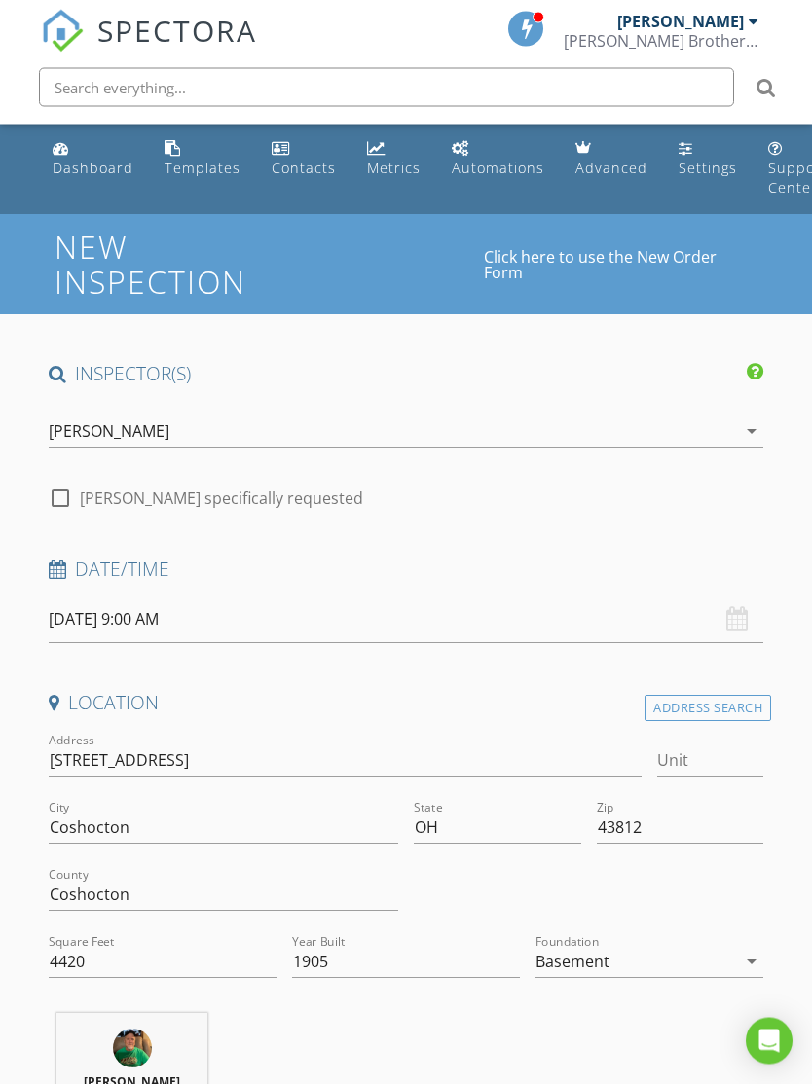
scroll to position [0, 0]
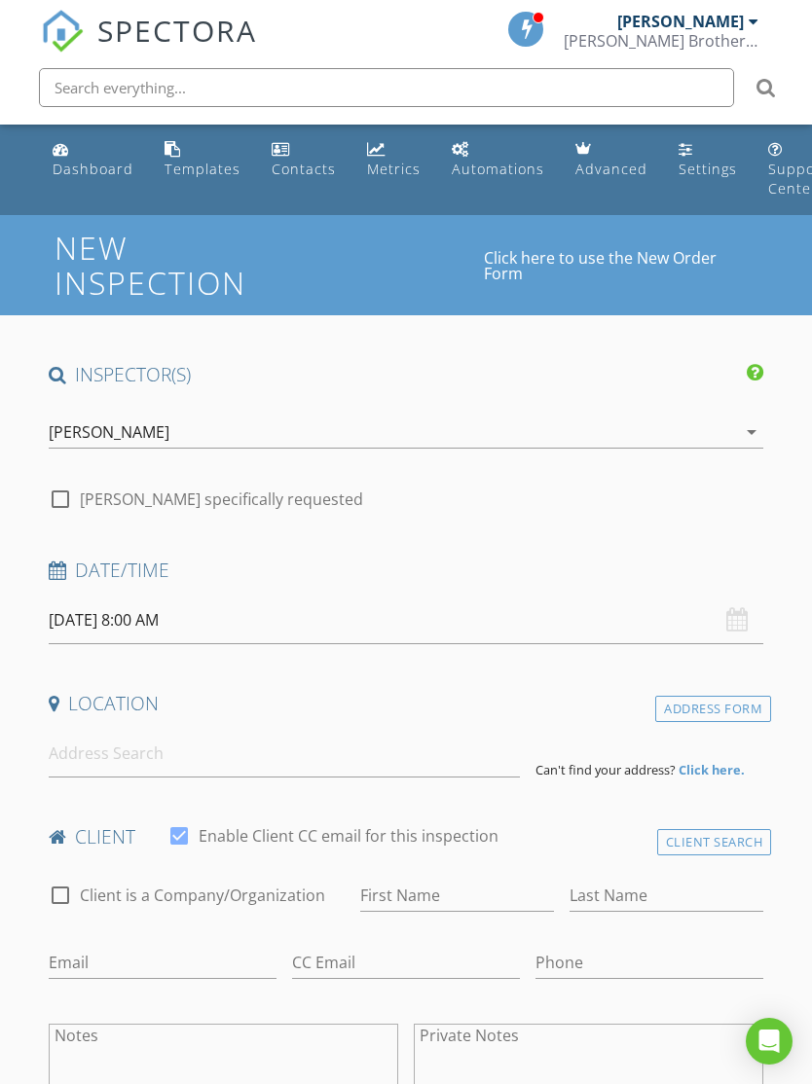
click at [754, 432] on icon "arrow_drop_down" at bounding box center [751, 431] width 23 height 23
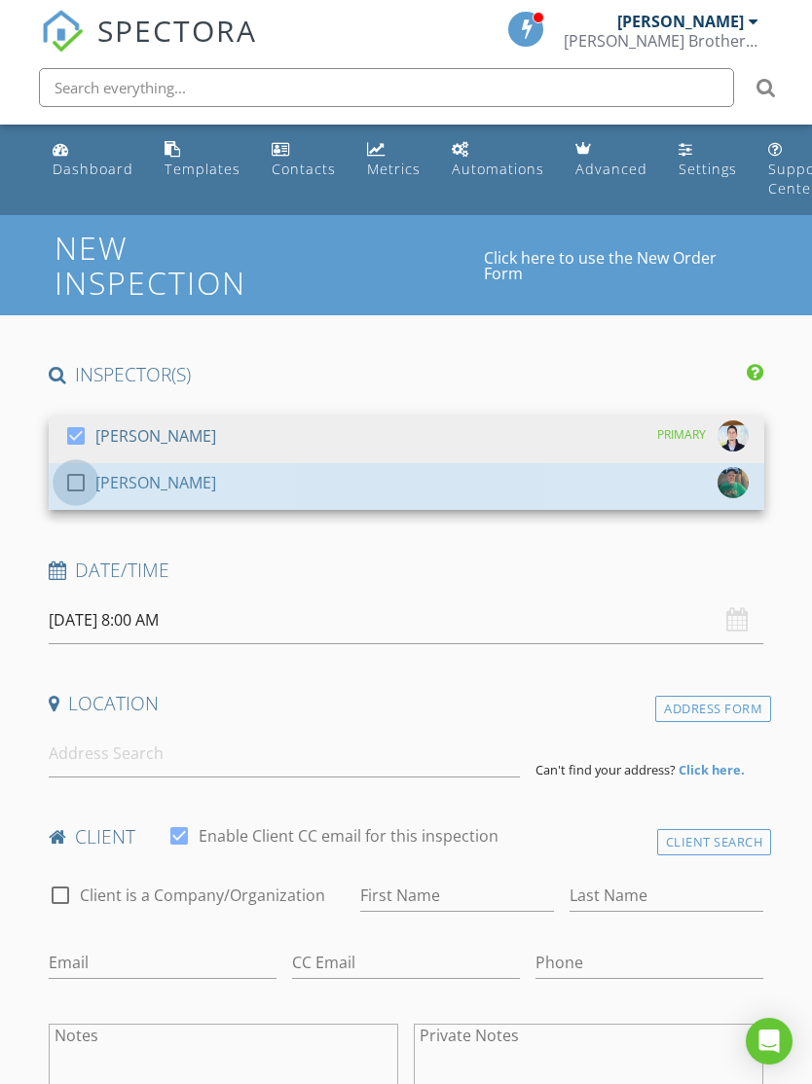
click at [86, 485] on div at bounding box center [75, 482] width 33 height 33
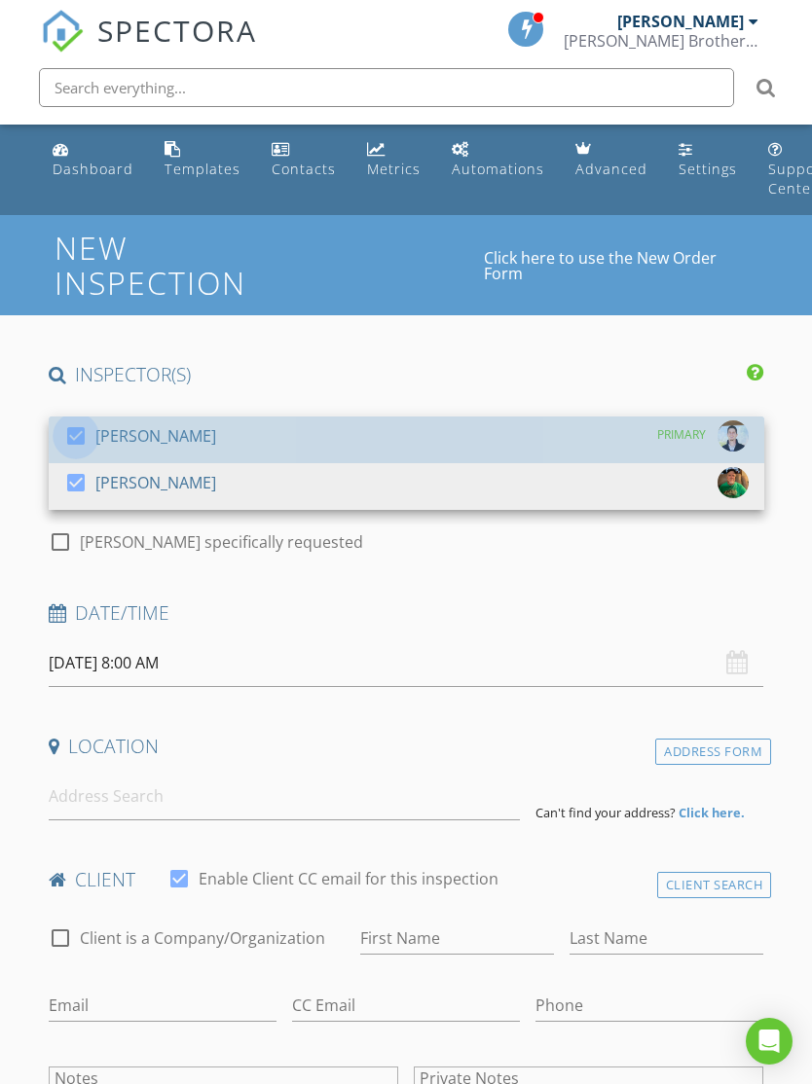
click at [77, 428] on div at bounding box center [75, 435] width 33 height 33
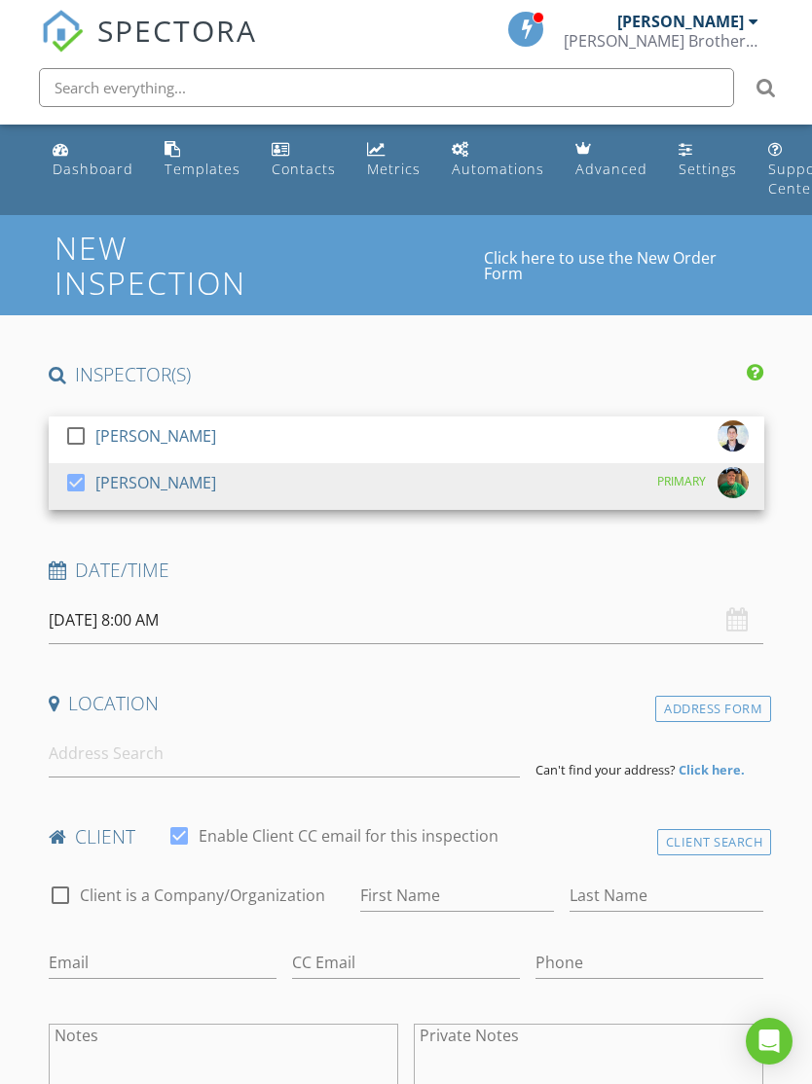
click at [722, 619] on input "[DATE] 8:00 AM" at bounding box center [406, 621] width 715 height 48
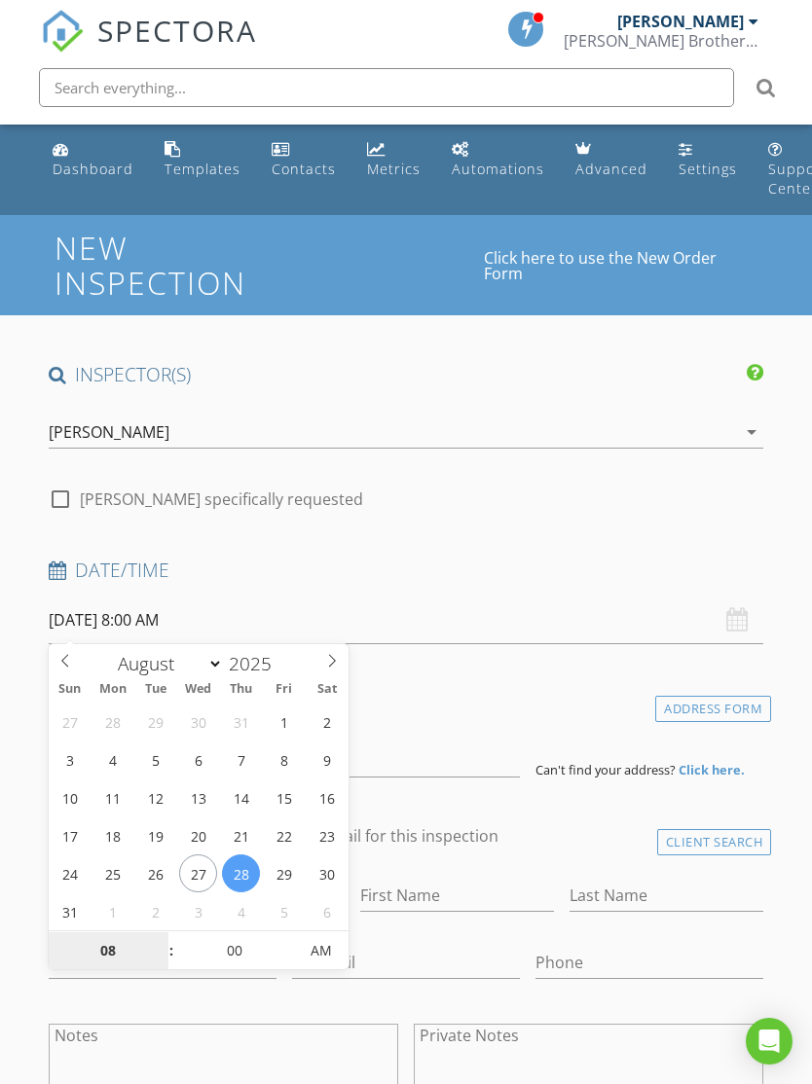
select select "8"
type input "[DATE] 8:00 AM"
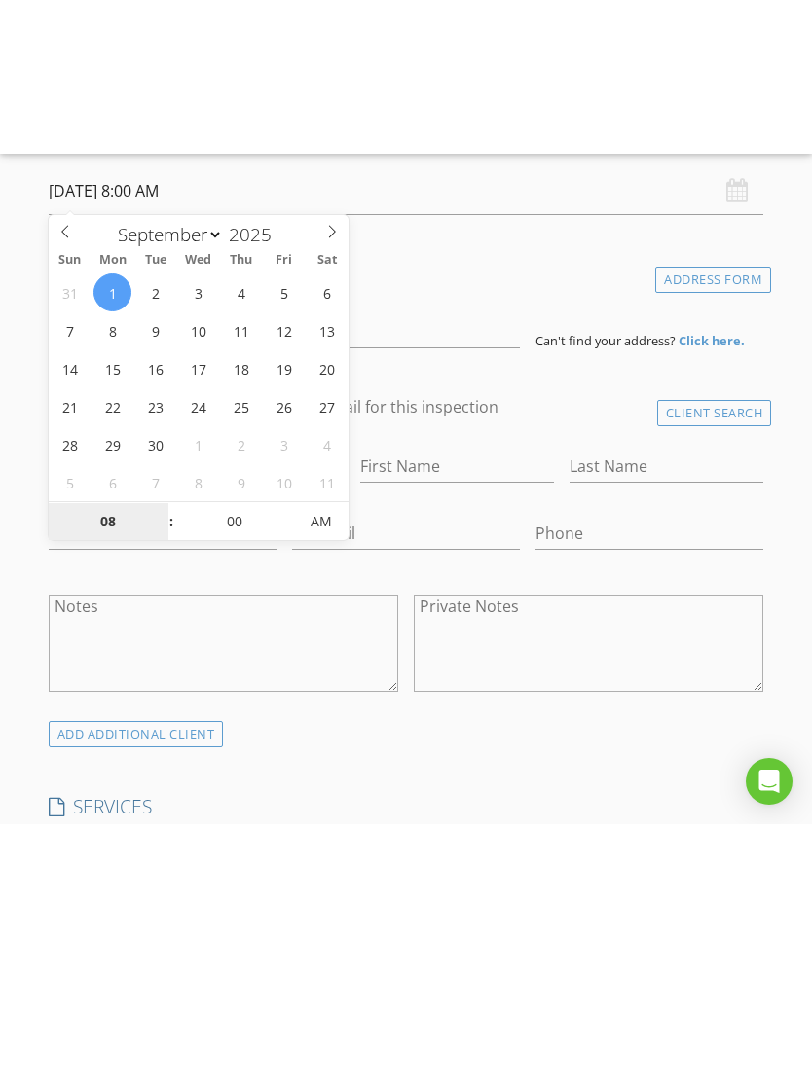
scroll to position [575, 0]
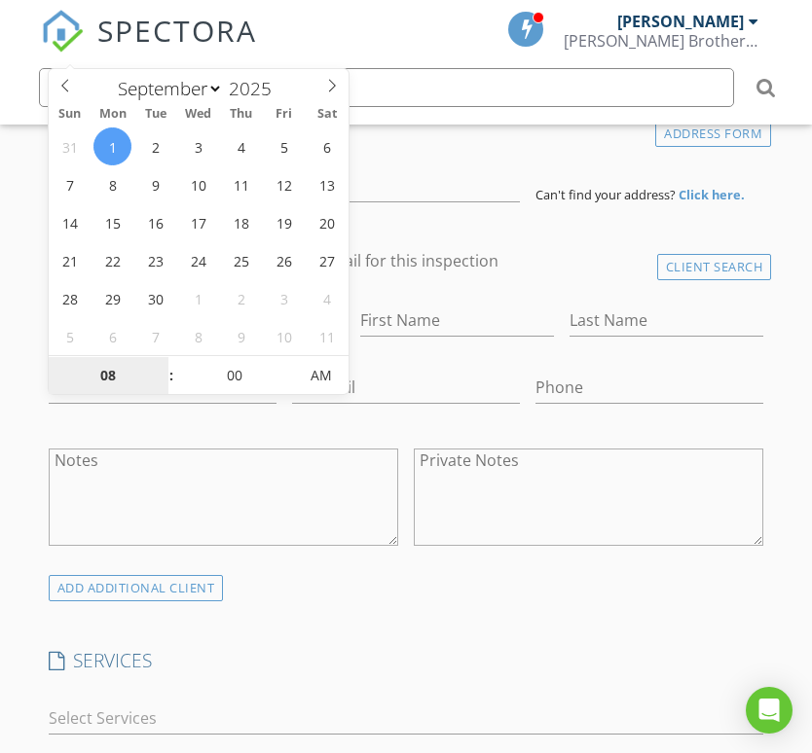
type input "9"
type input "[DATE] 9:00 AM"
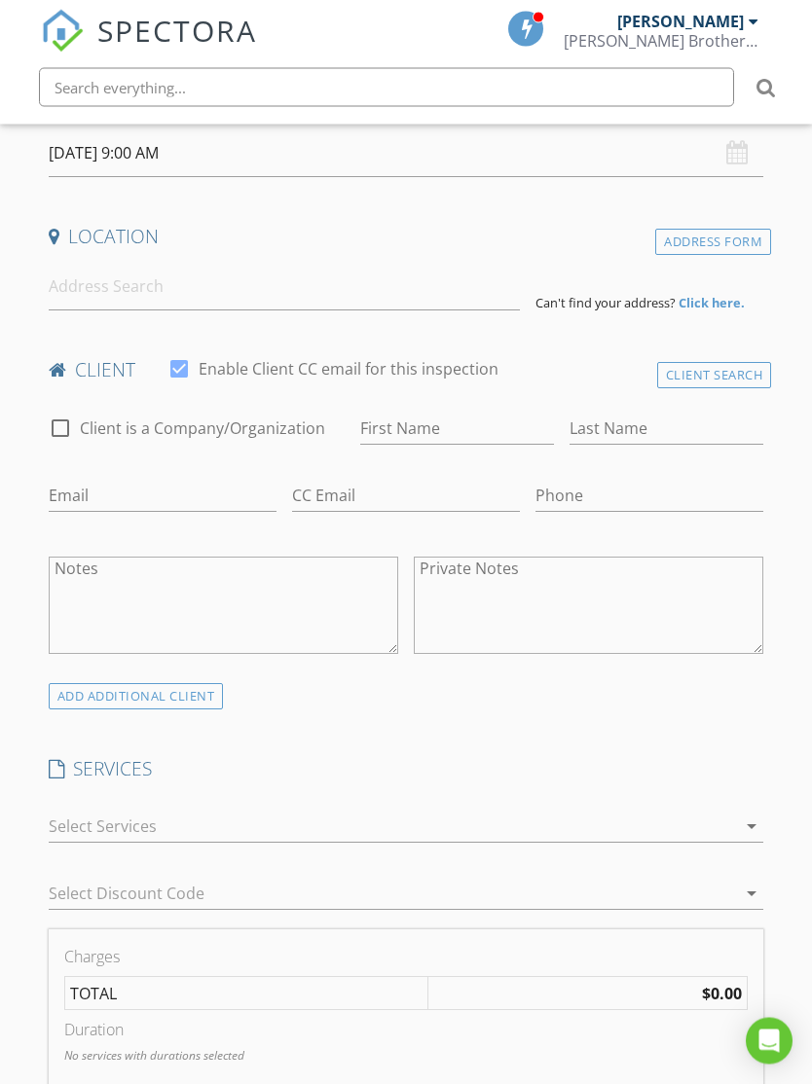
scroll to position [467, 0]
click at [92, 276] on input at bounding box center [284, 287] width 471 height 48
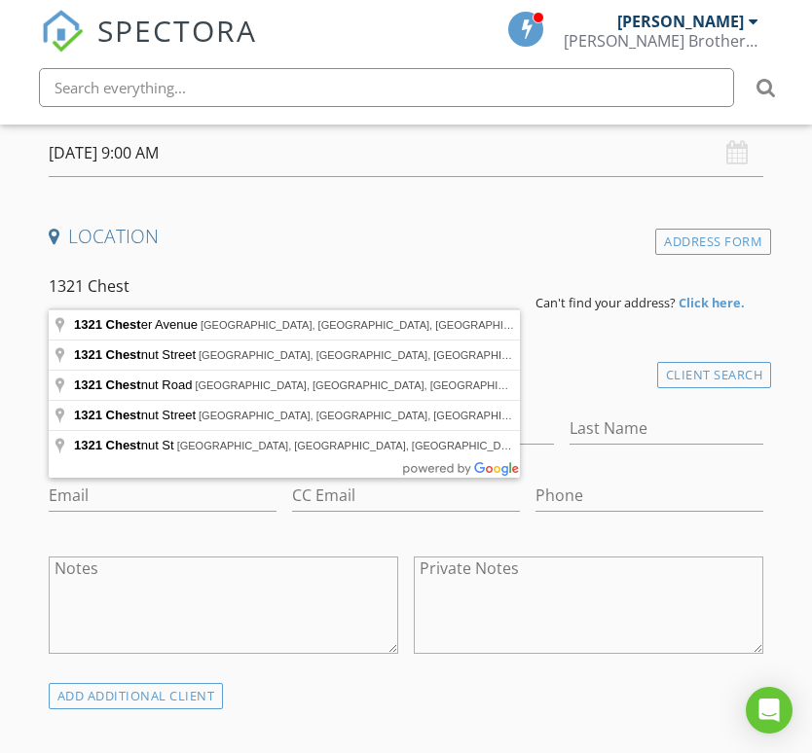
type input "[STREET_ADDRESS]"
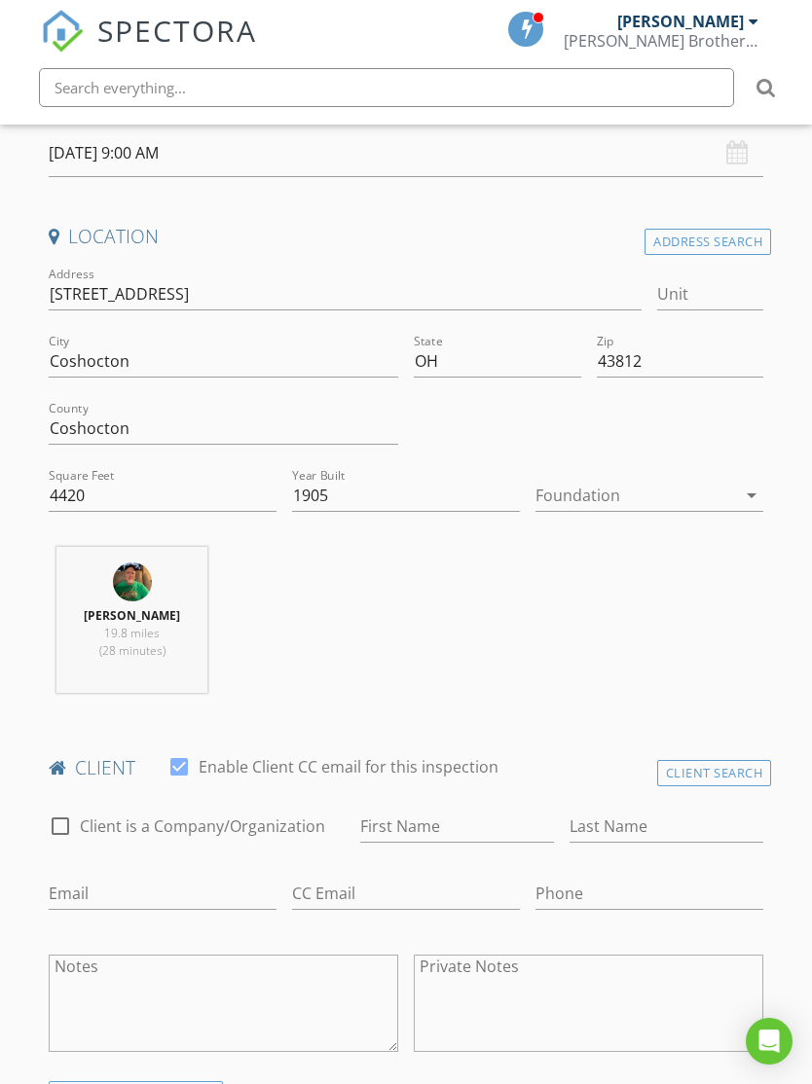
click at [738, 495] on div "arrow_drop_down" at bounding box center [749, 495] width 27 height 23
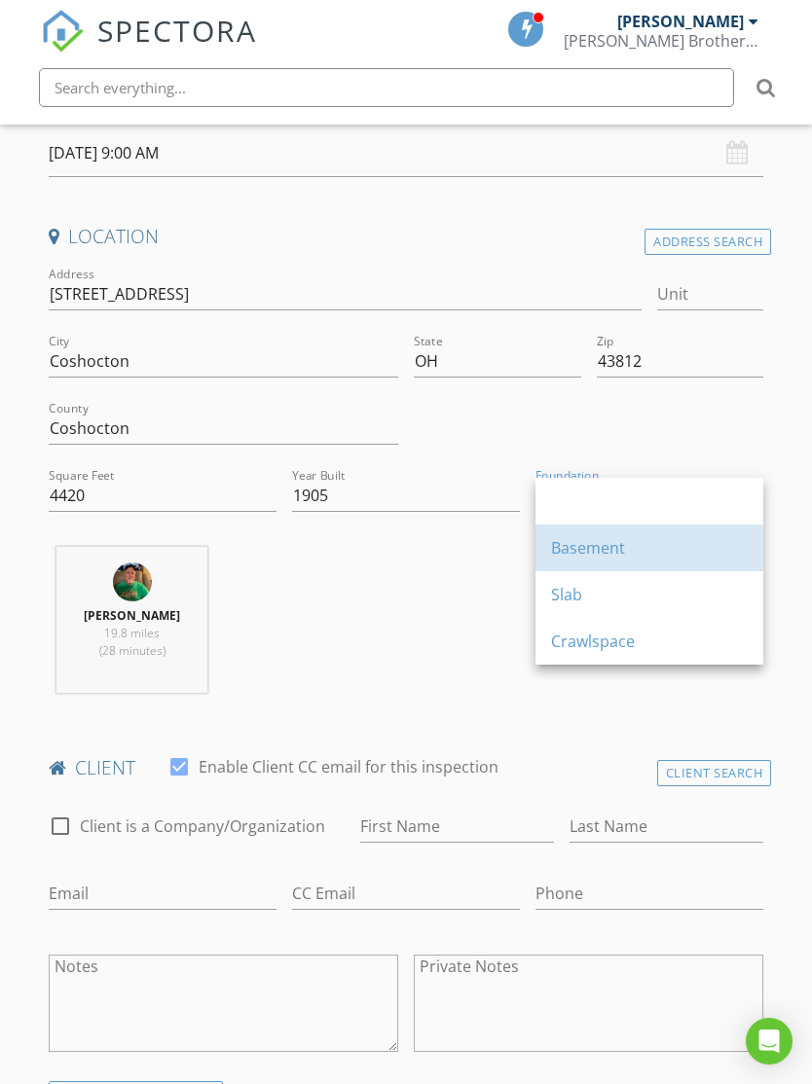
click at [604, 549] on div "Basement" at bounding box center [649, 547] width 197 height 23
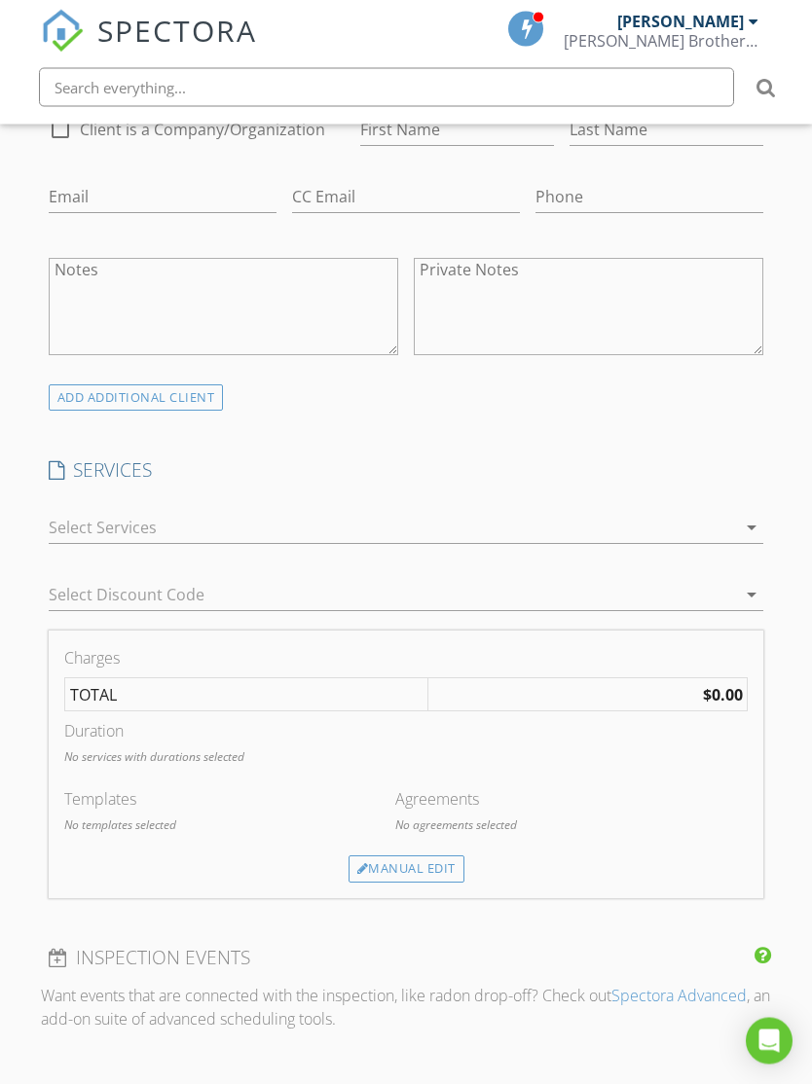
scroll to position [1164, 0]
click at [755, 529] on icon "arrow_drop_down" at bounding box center [751, 527] width 23 height 23
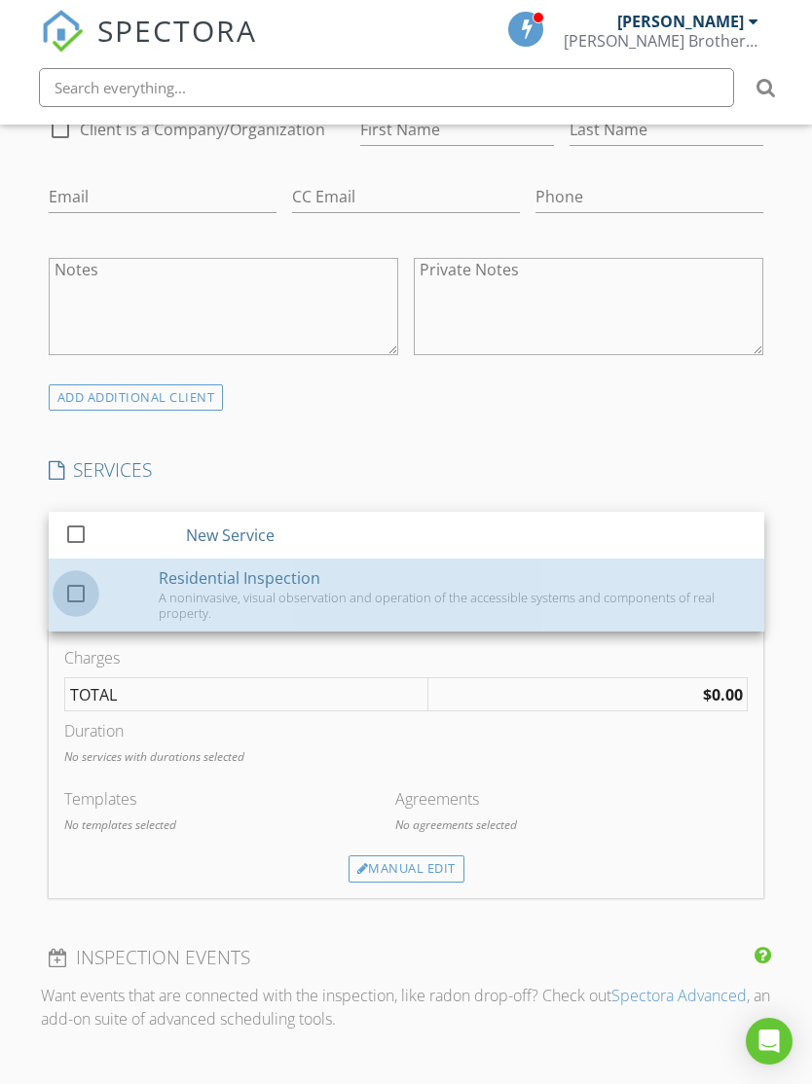
click at [81, 584] on div at bounding box center [75, 593] width 33 height 33
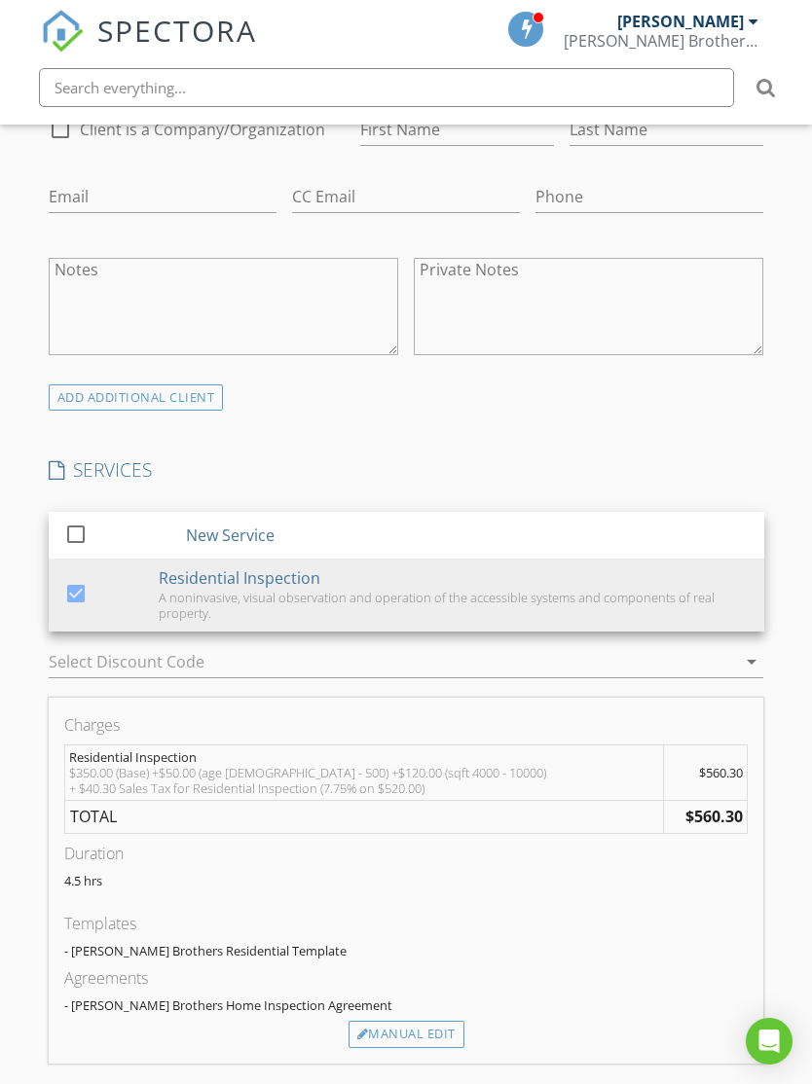
click at [692, 438] on div "INSPECTOR(S) check_box_outline_blank Thomas Kistler check_box George Kistler PR…" at bounding box center [406, 784] width 731 height 3172
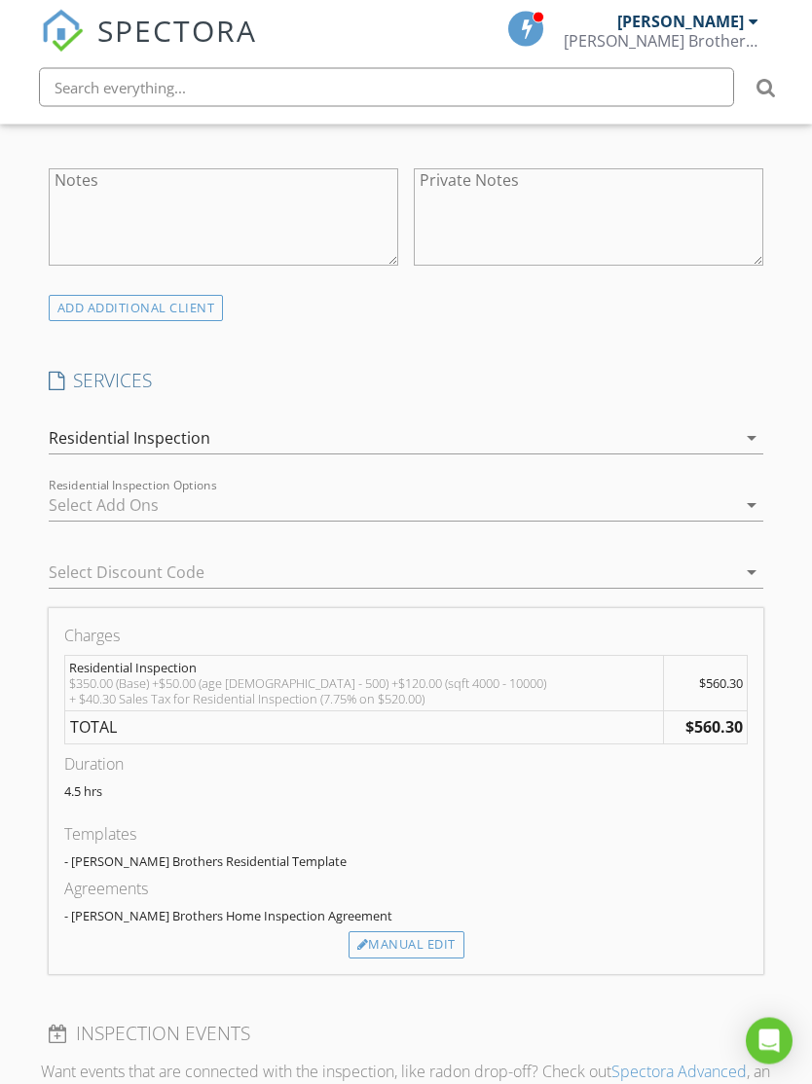
scroll to position [1257, 0]
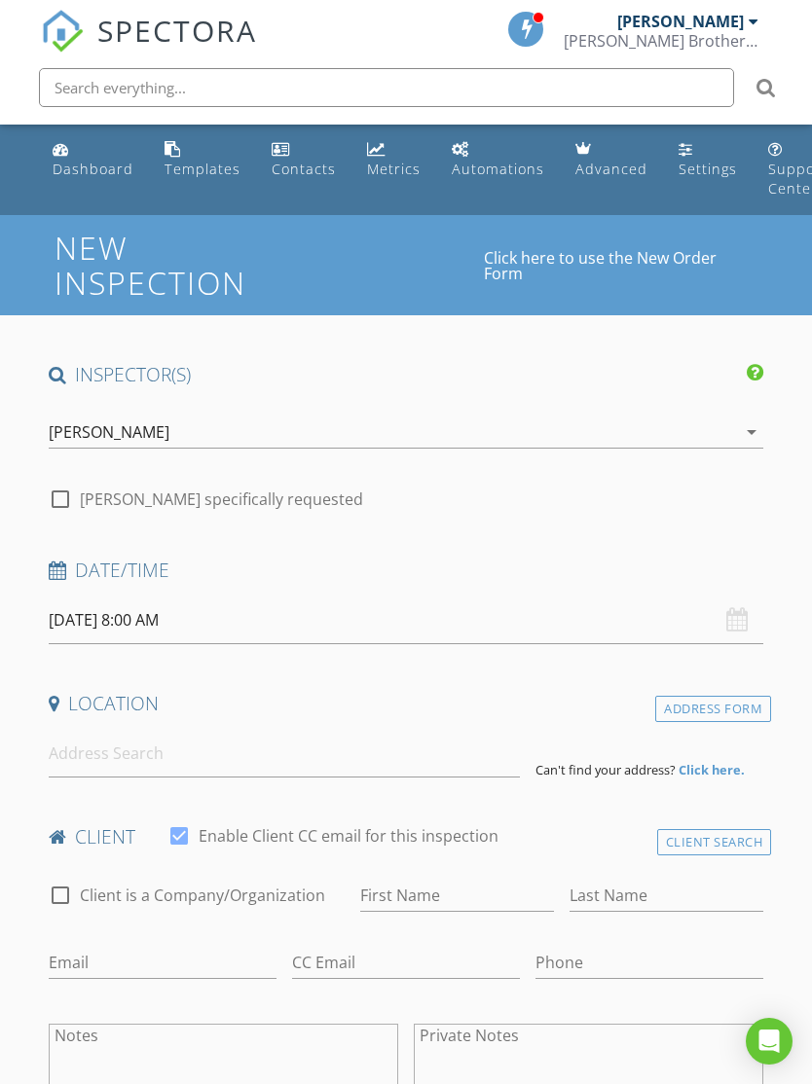
click at [756, 427] on icon "arrow_drop_down" at bounding box center [751, 431] width 23 height 23
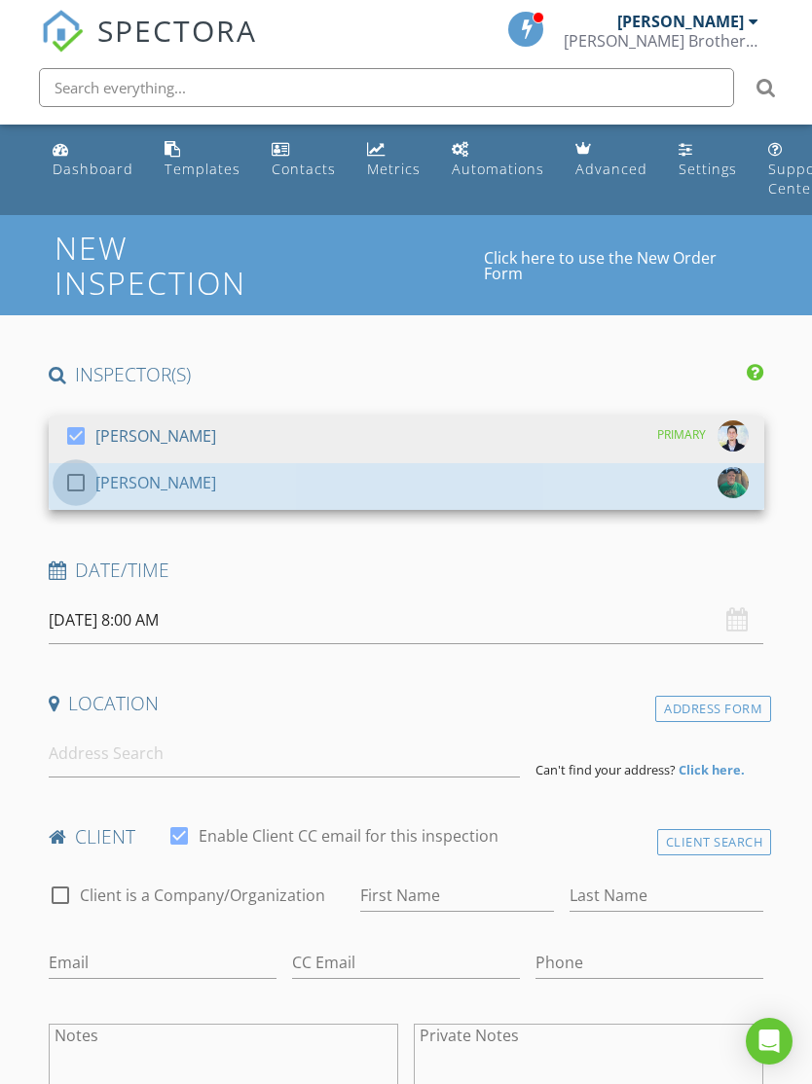
click at [79, 489] on div at bounding box center [75, 482] width 33 height 33
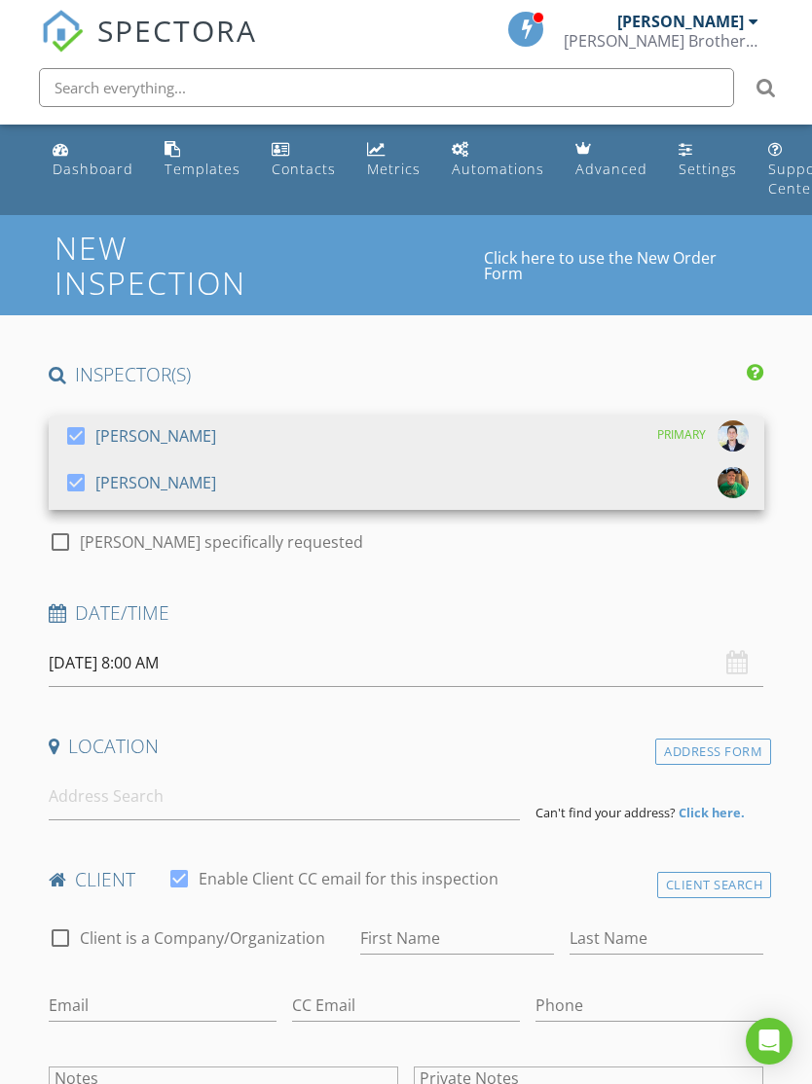
click at [83, 425] on div at bounding box center [75, 435] width 33 height 33
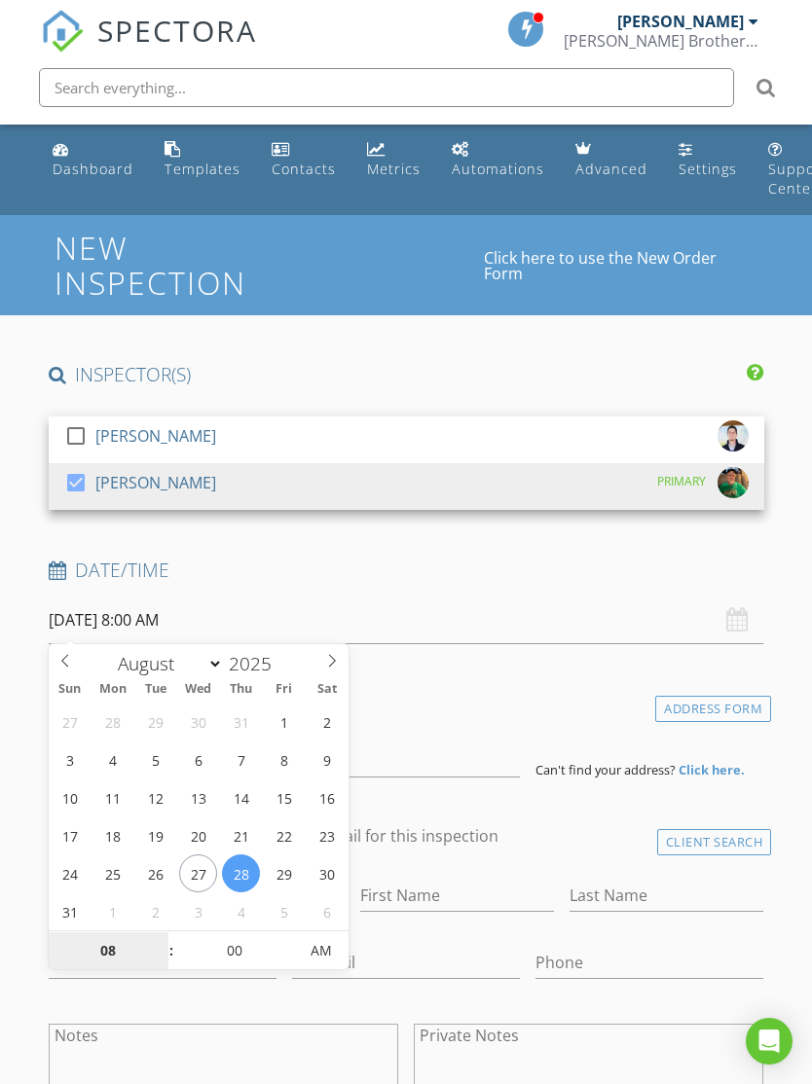
select select "8"
type input "[DATE] 8:00 AM"
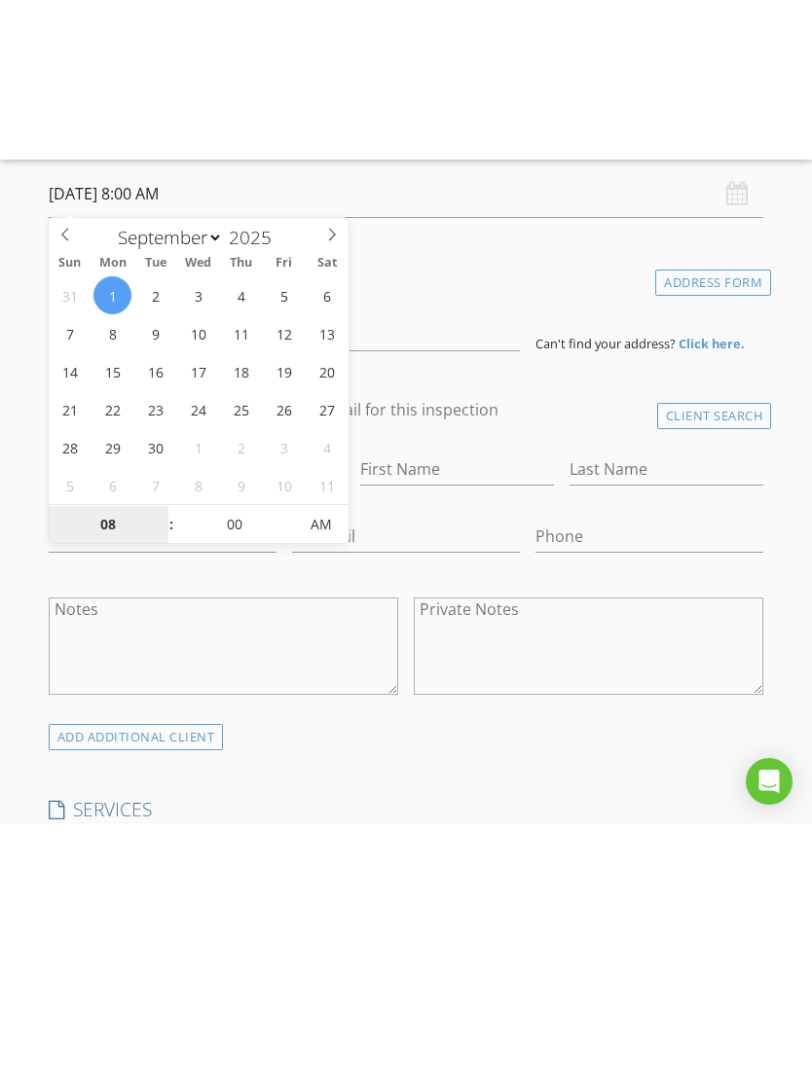
scroll to position [575, 0]
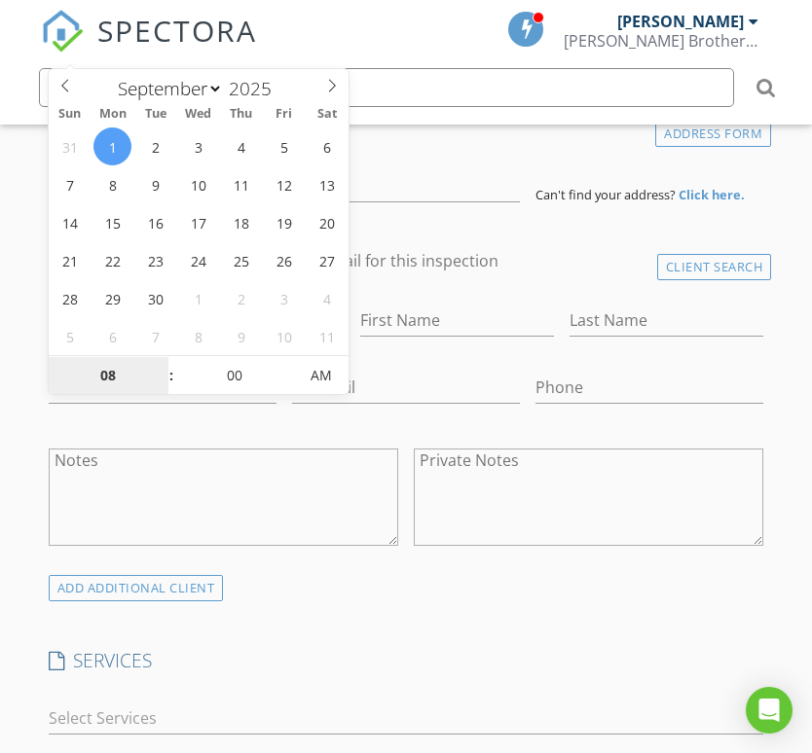
type input "9"
type input "[DATE] 9:00 AM"
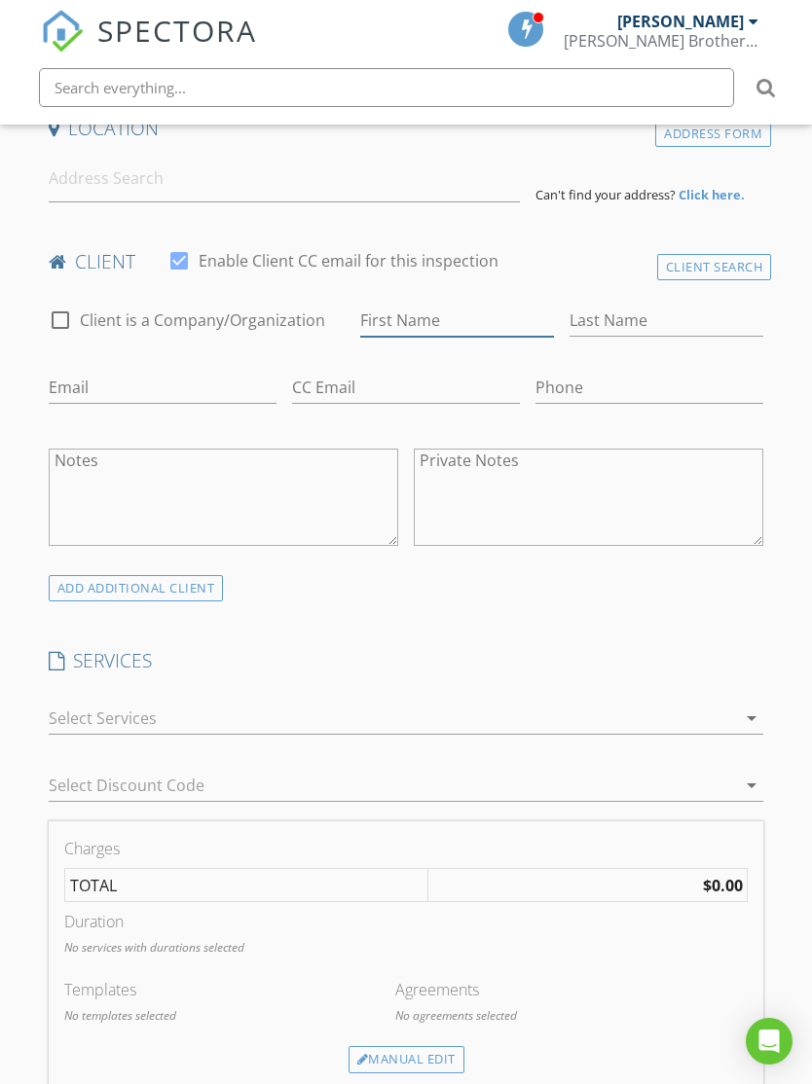
click at [400, 315] on input "First Name" at bounding box center [457, 321] width 194 height 32
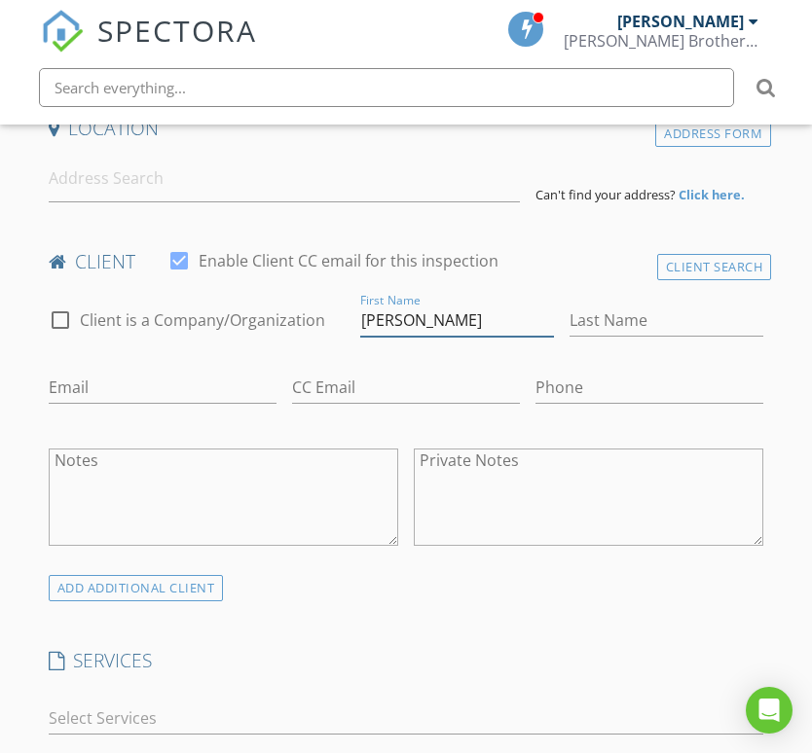
type input "William"
click at [623, 315] on input "Last Name" at bounding box center [666, 321] width 194 height 32
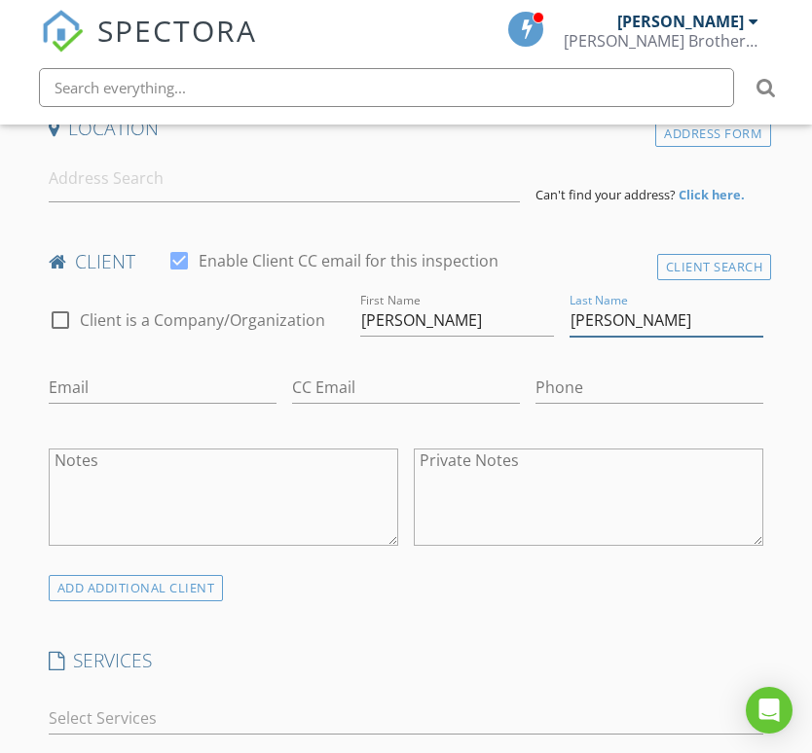
type input "[PERSON_NAME]"
click at [137, 400] on input "Email" at bounding box center [163, 388] width 228 height 32
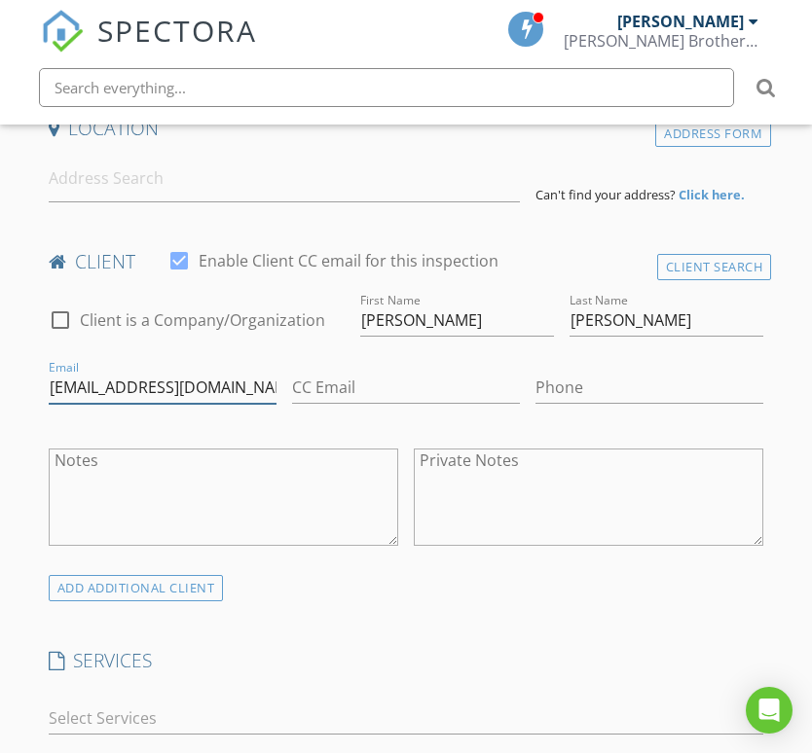
type input "Arnett330@yahoo.com"
click at [591, 391] on input "Phone" at bounding box center [649, 388] width 228 height 32
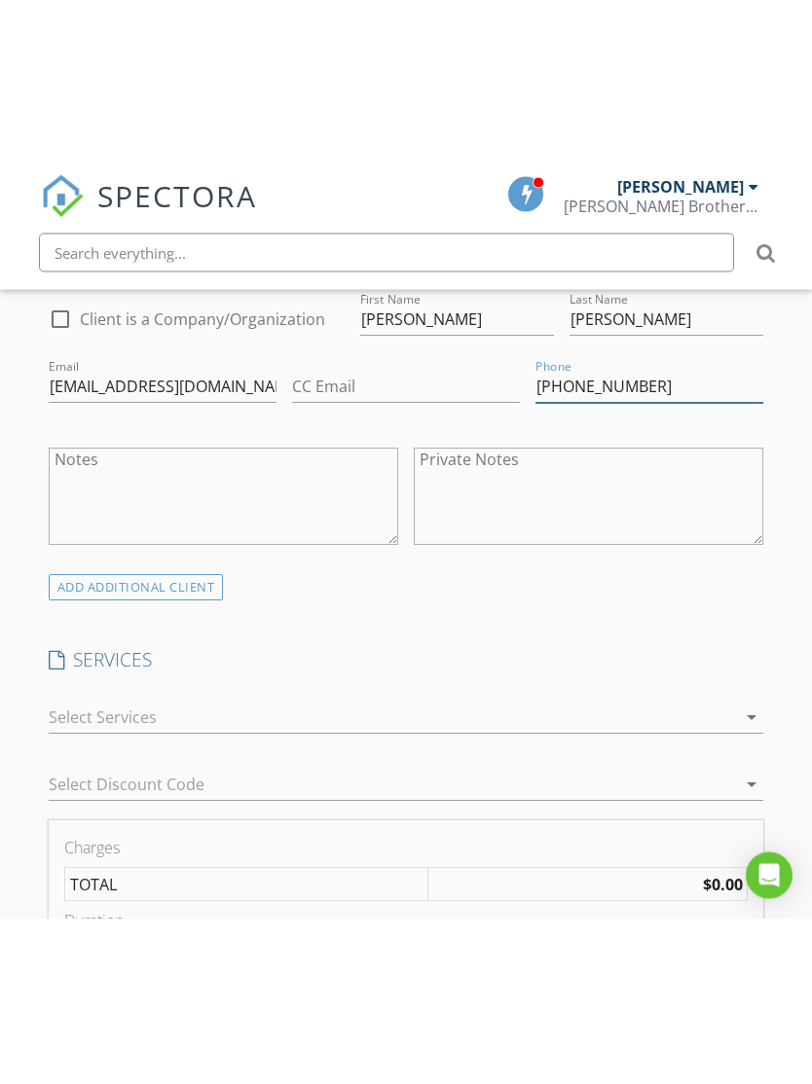
scroll to position [744, 0]
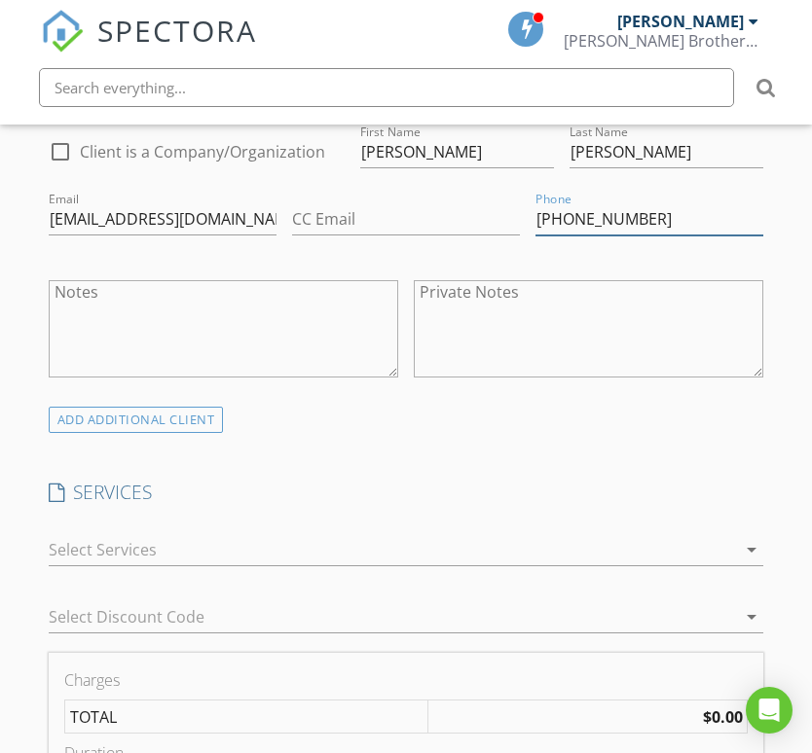
type input "[PHONE_NUMBER]"
click at [755, 546] on icon "arrow_drop_down" at bounding box center [751, 549] width 23 height 23
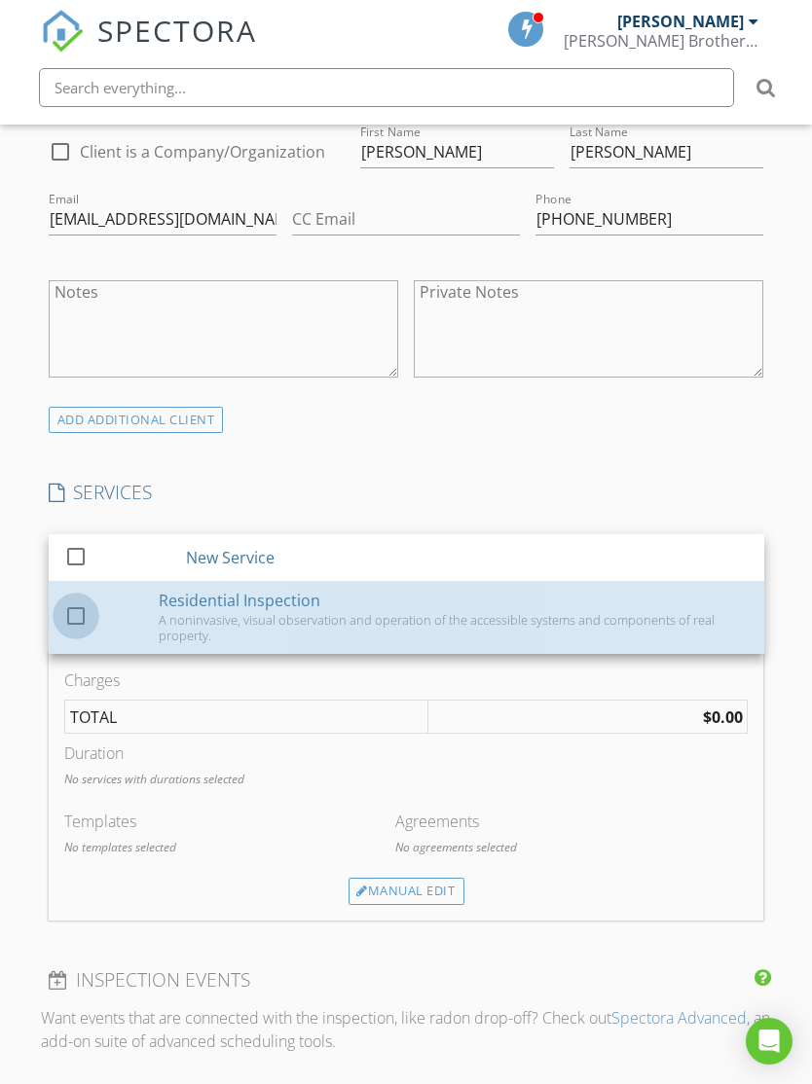
click at [73, 611] on div at bounding box center [75, 616] width 33 height 33
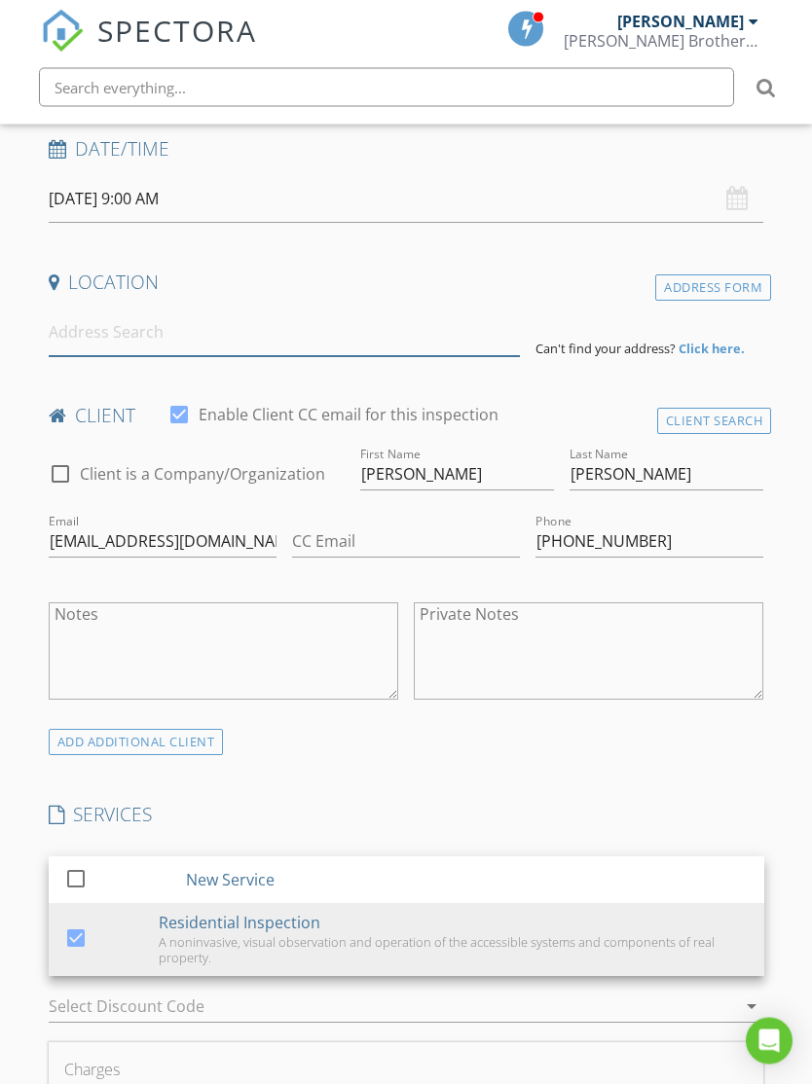
click at [130, 335] on input at bounding box center [284, 333] width 471 height 48
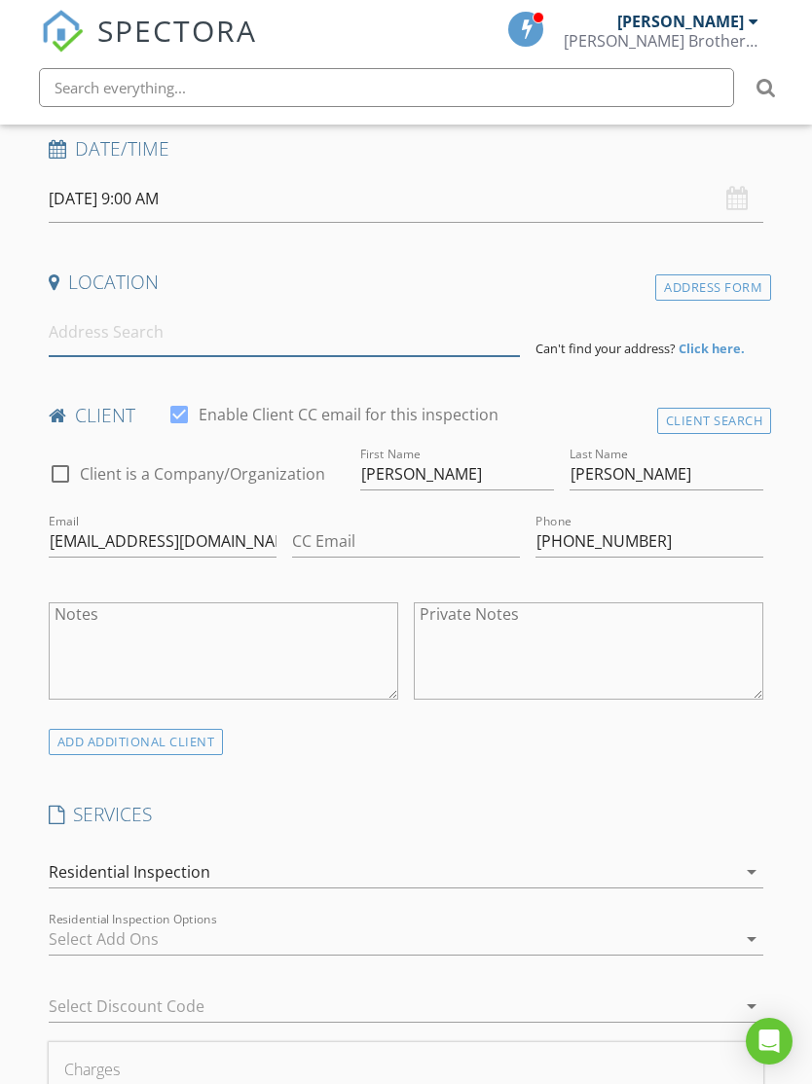
scroll to position [421, 0]
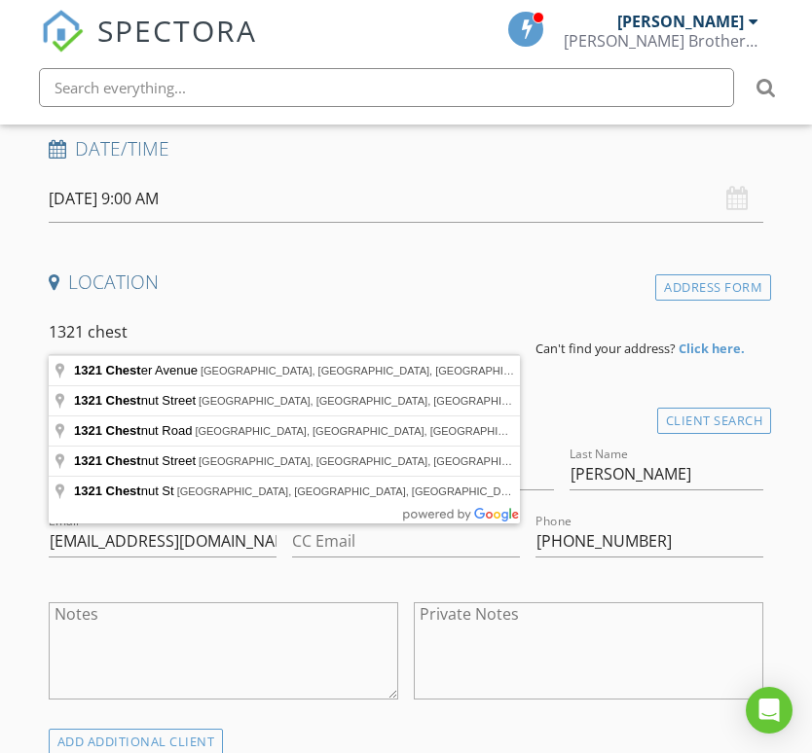
type input "1321 Chestnut Street, Coshocton, OH, USA"
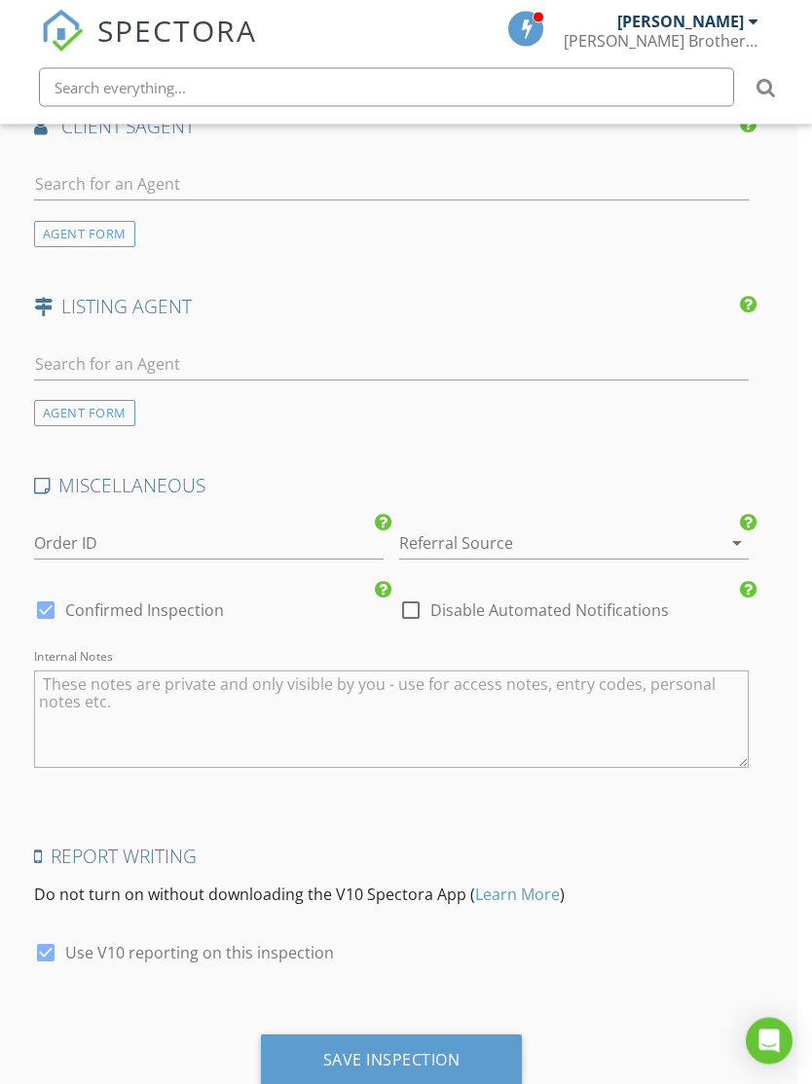
scroll to position [2547, 15]
click at [409, 1049] on div "Save Inspection" at bounding box center [391, 1058] width 137 height 19
